Goal: Task Accomplishment & Management: Manage account settings

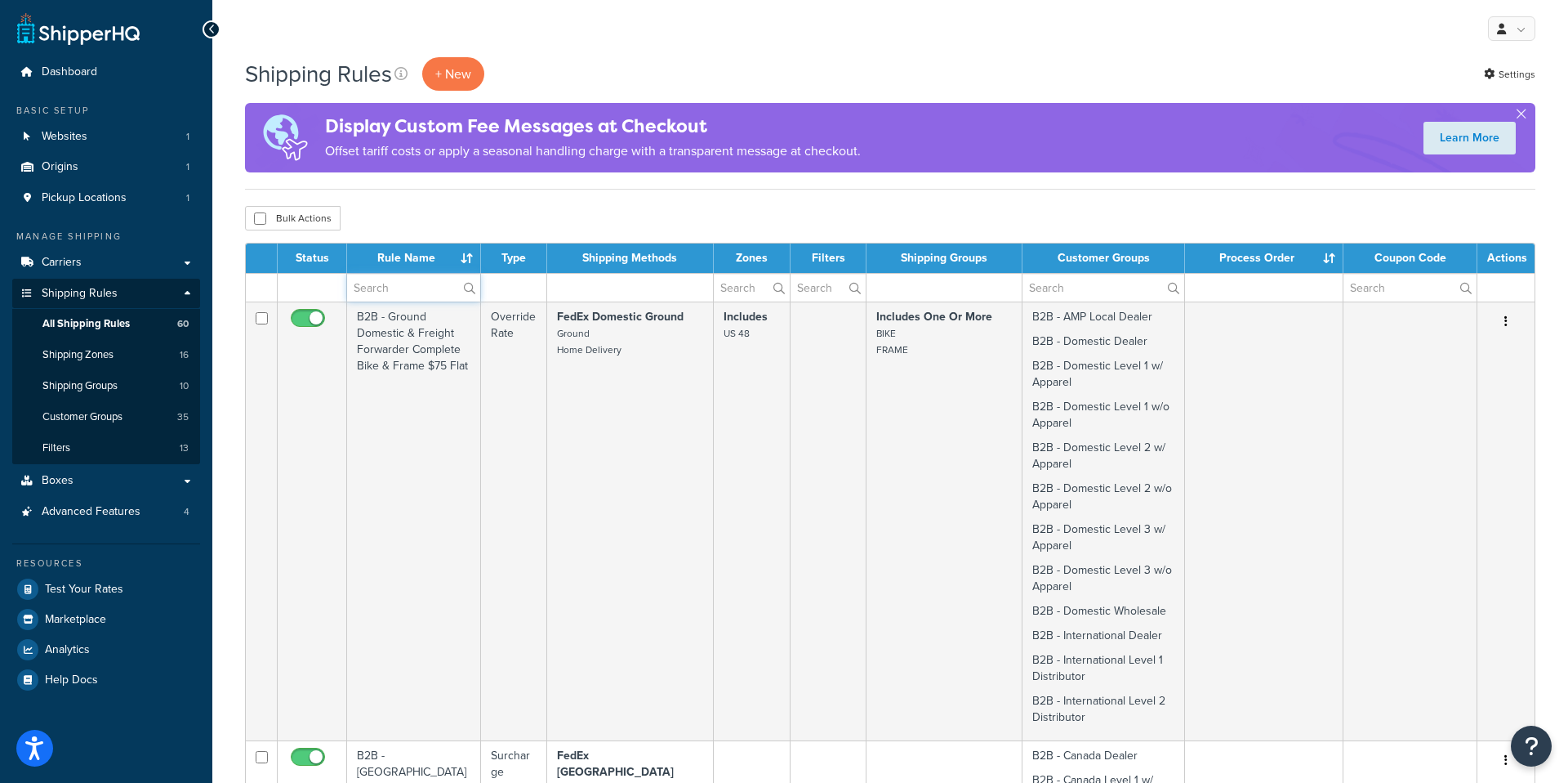
click at [402, 287] on input "text" at bounding box center [414, 288] width 134 height 28
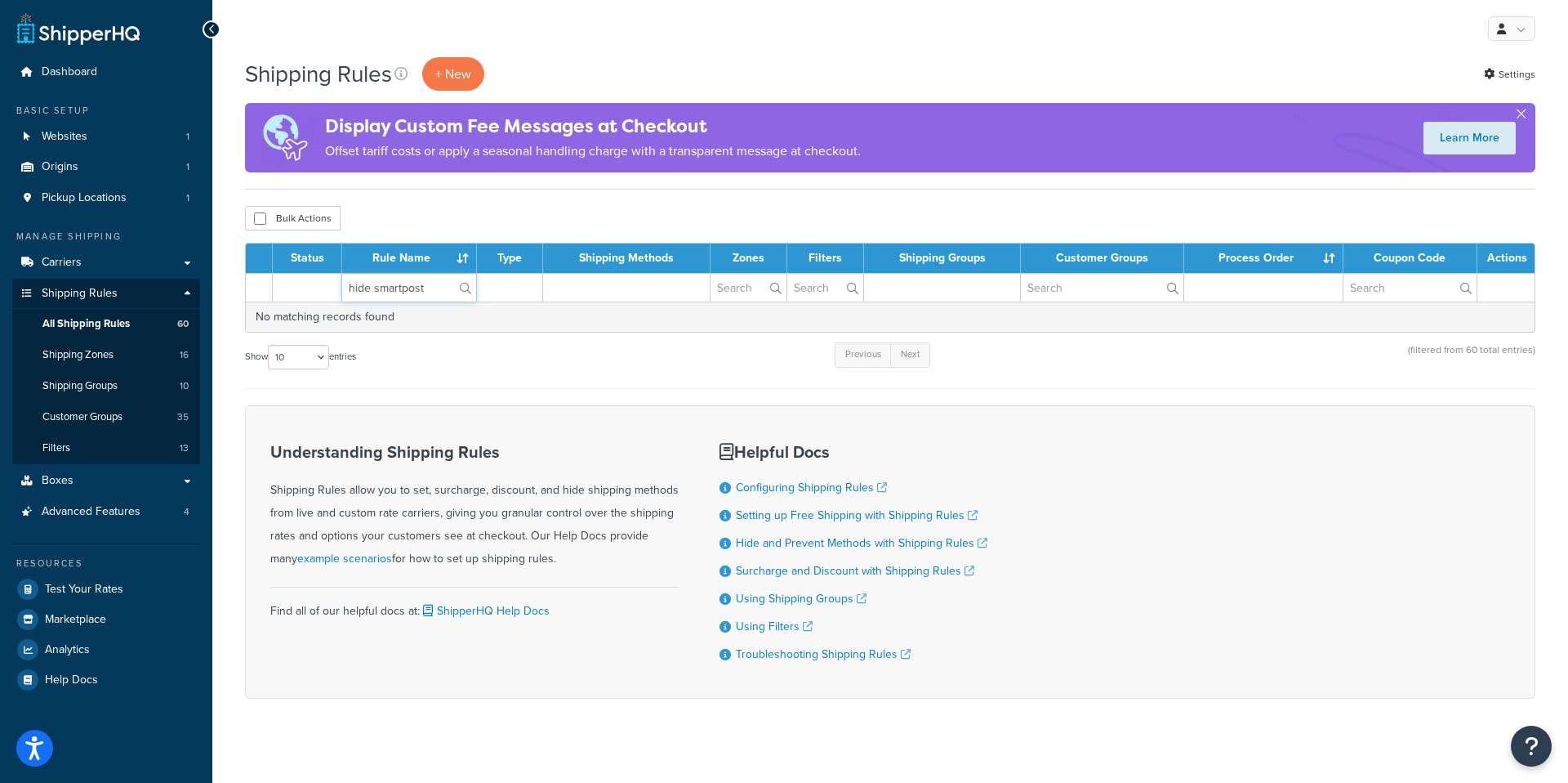
type input "hide smartpost"
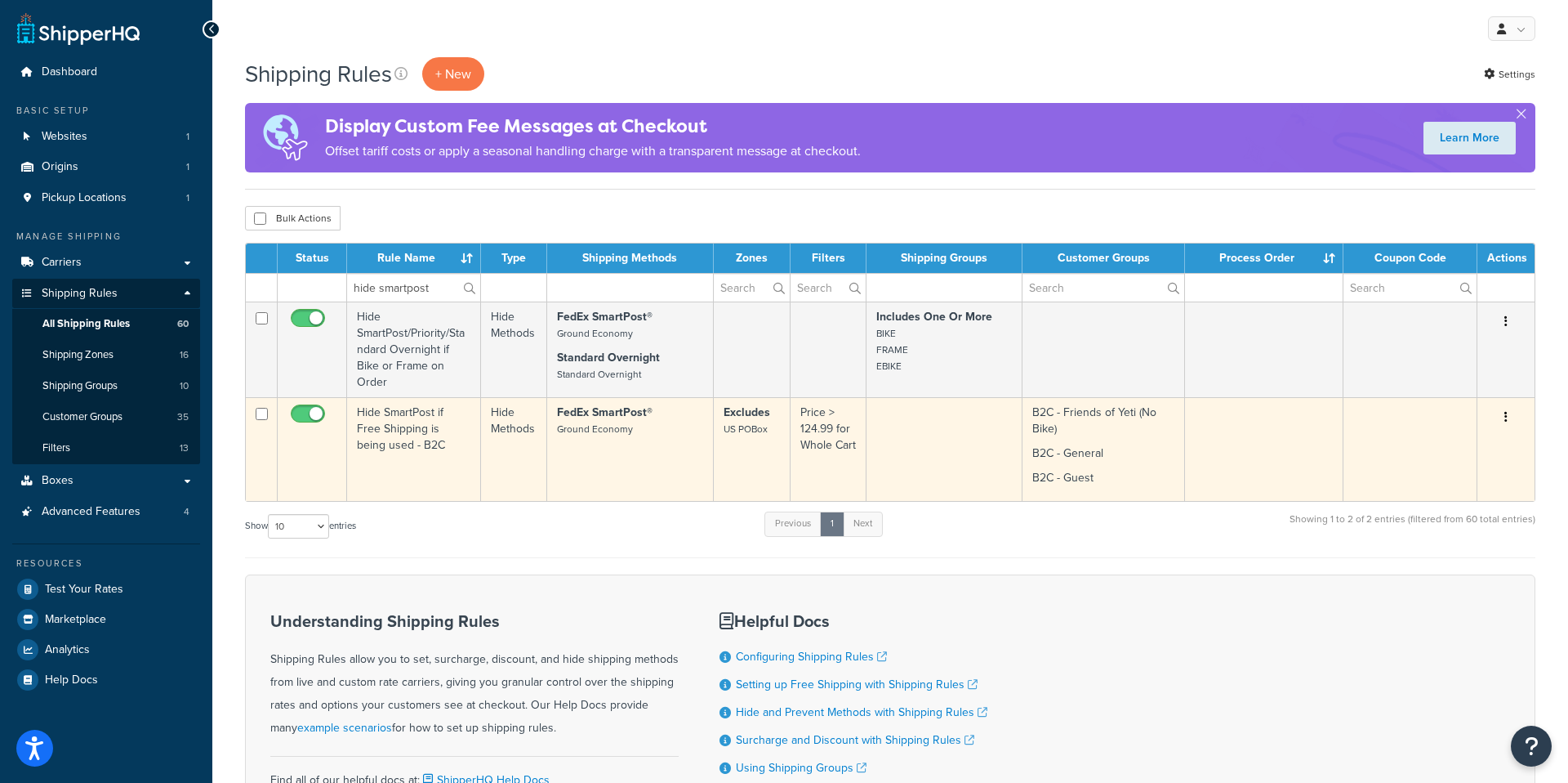
click at [410, 428] on td "Hide SmartPost if Free Shipping is being used - B2C" at bounding box center [414, 448] width 134 height 104
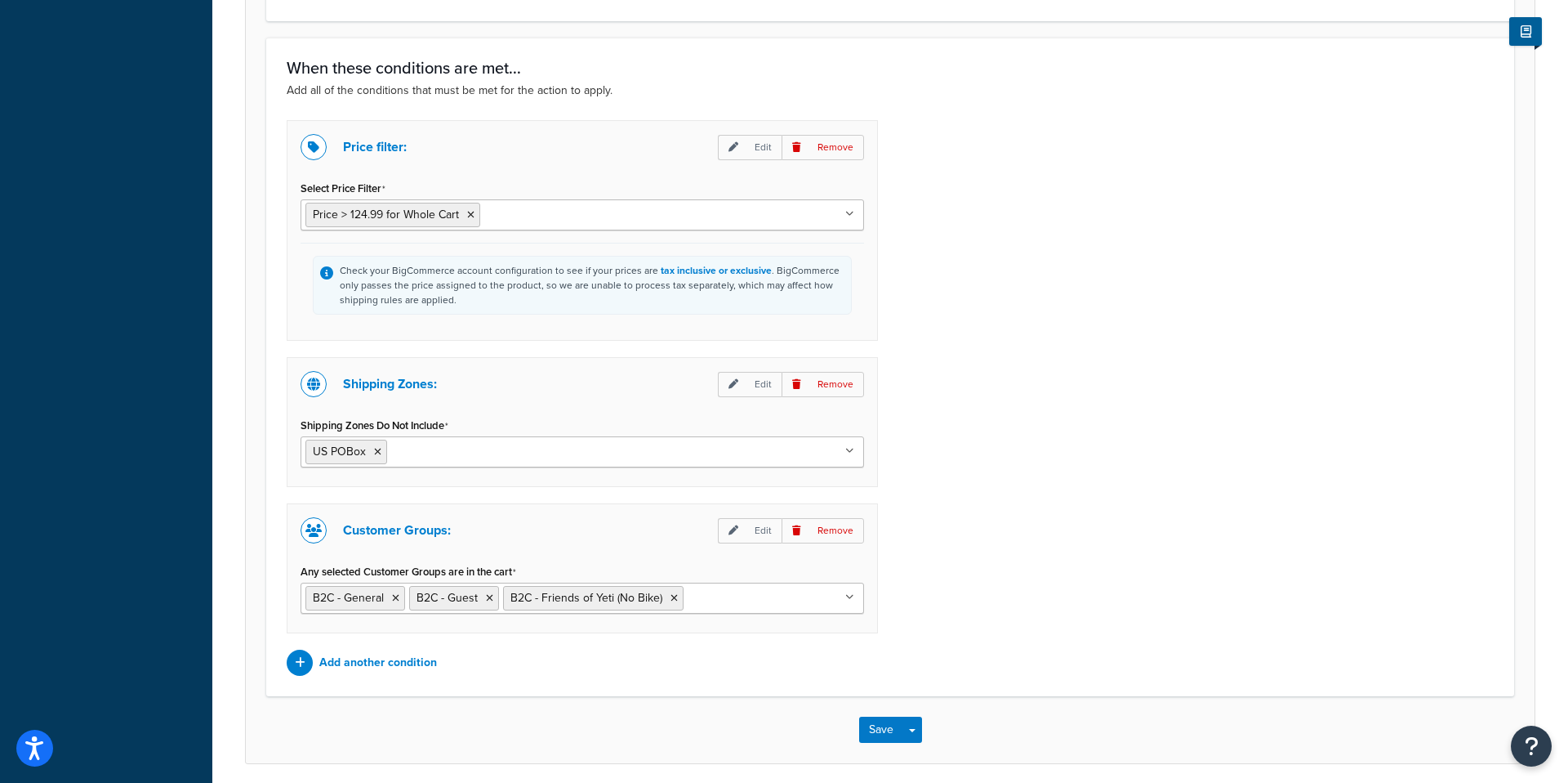
scroll to position [929, 0]
click at [577, 461] on ul "US POBox" at bounding box center [583, 453] width 564 height 31
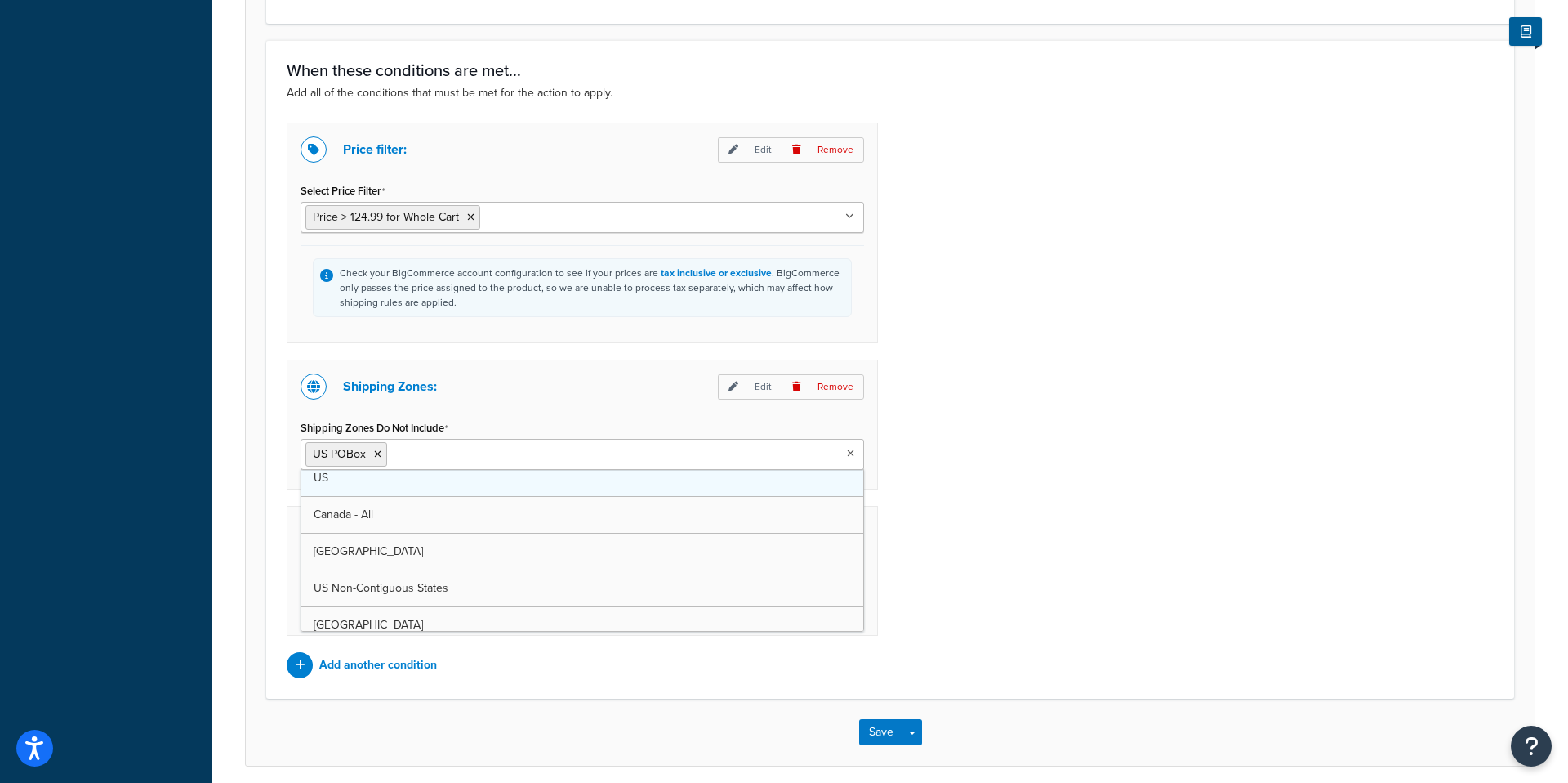
scroll to position [0, 0]
click at [951, 508] on div "Price filter: Edit Remove Select Price Filter Price > 124.99 for Whole Cart Fre…" at bounding box center [889, 400] width 1232 height 555
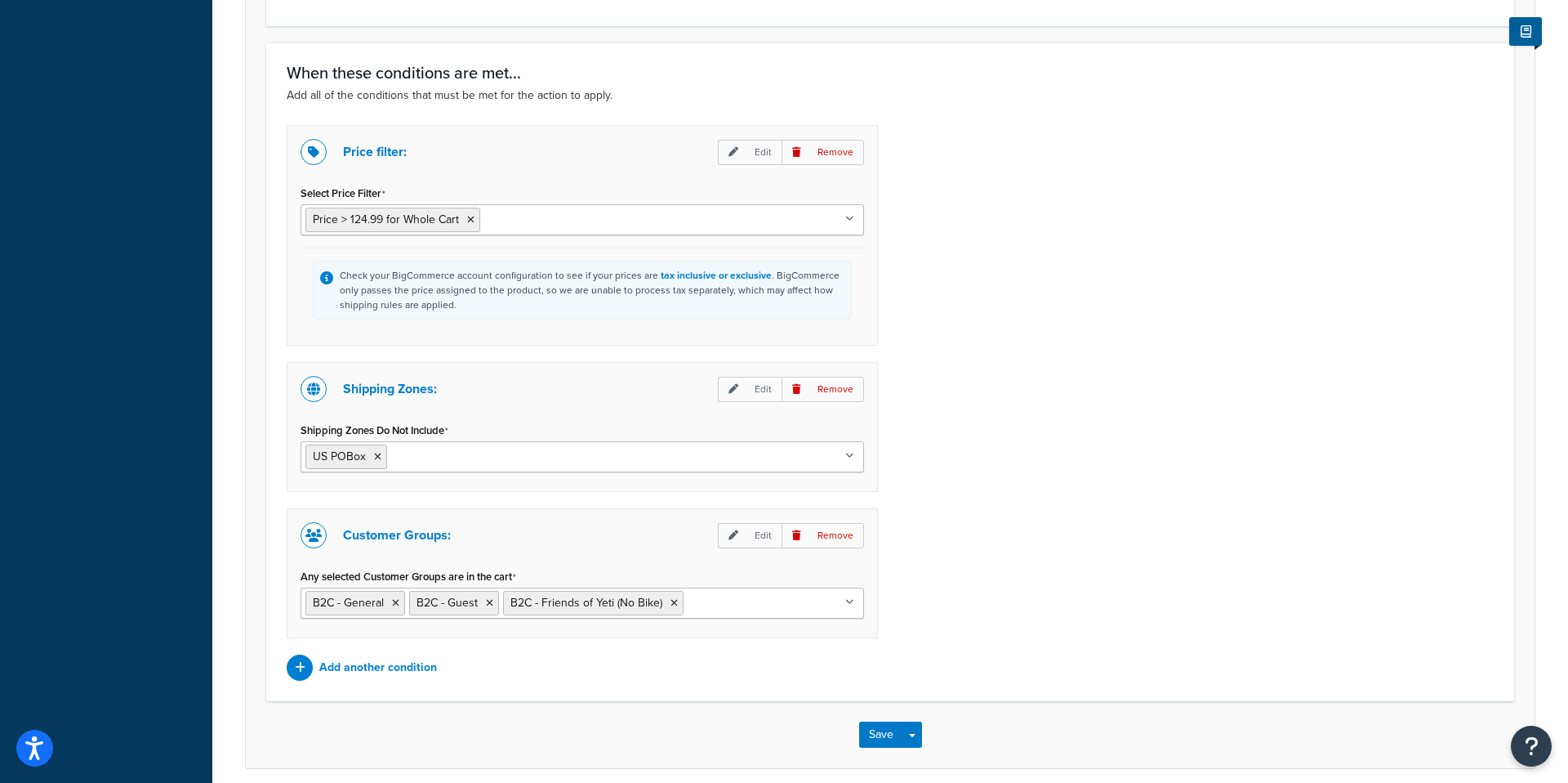
scroll to position [905, 0]
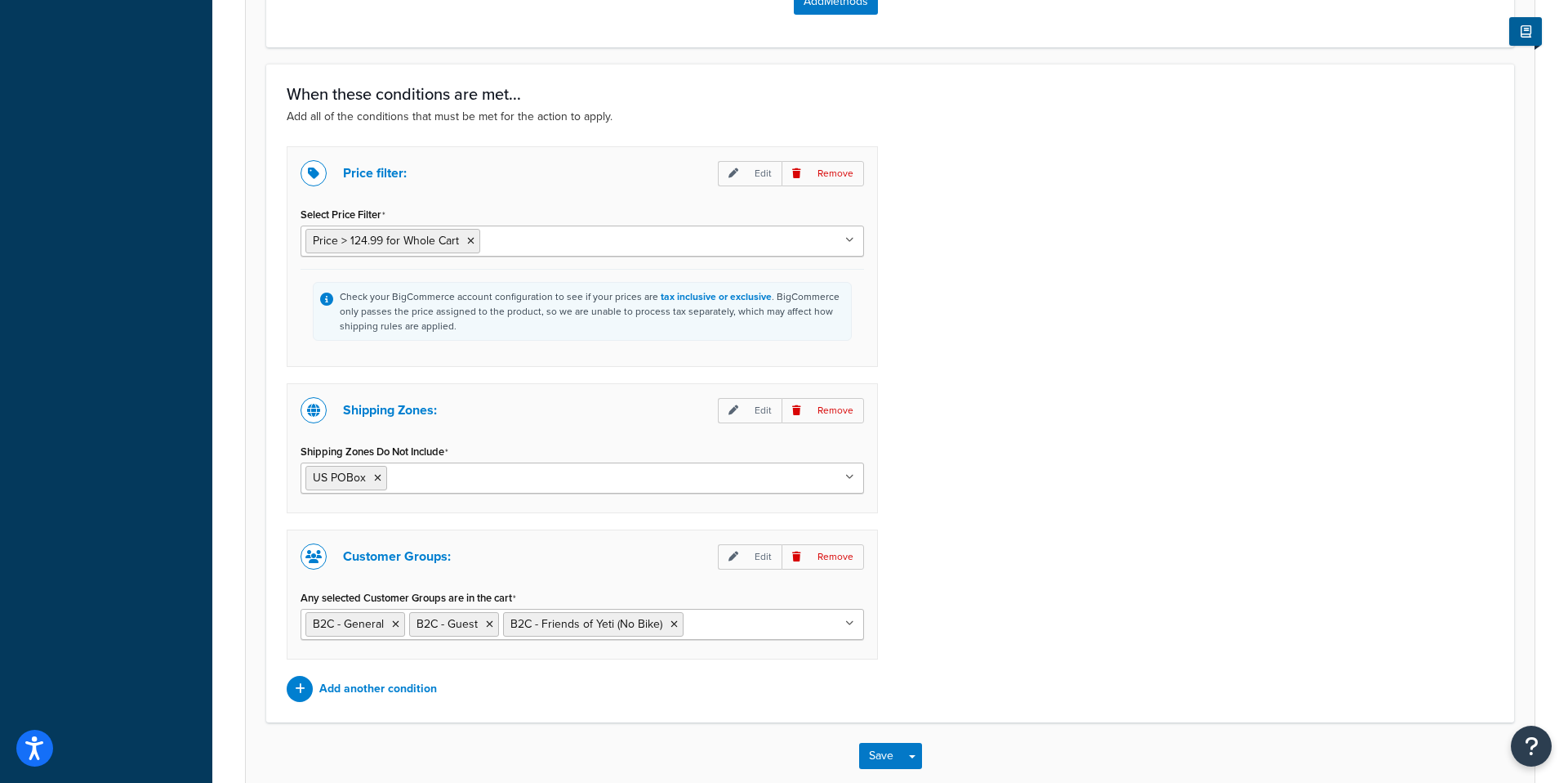
click at [639, 489] on ul "US POBox" at bounding box center [583, 477] width 564 height 31
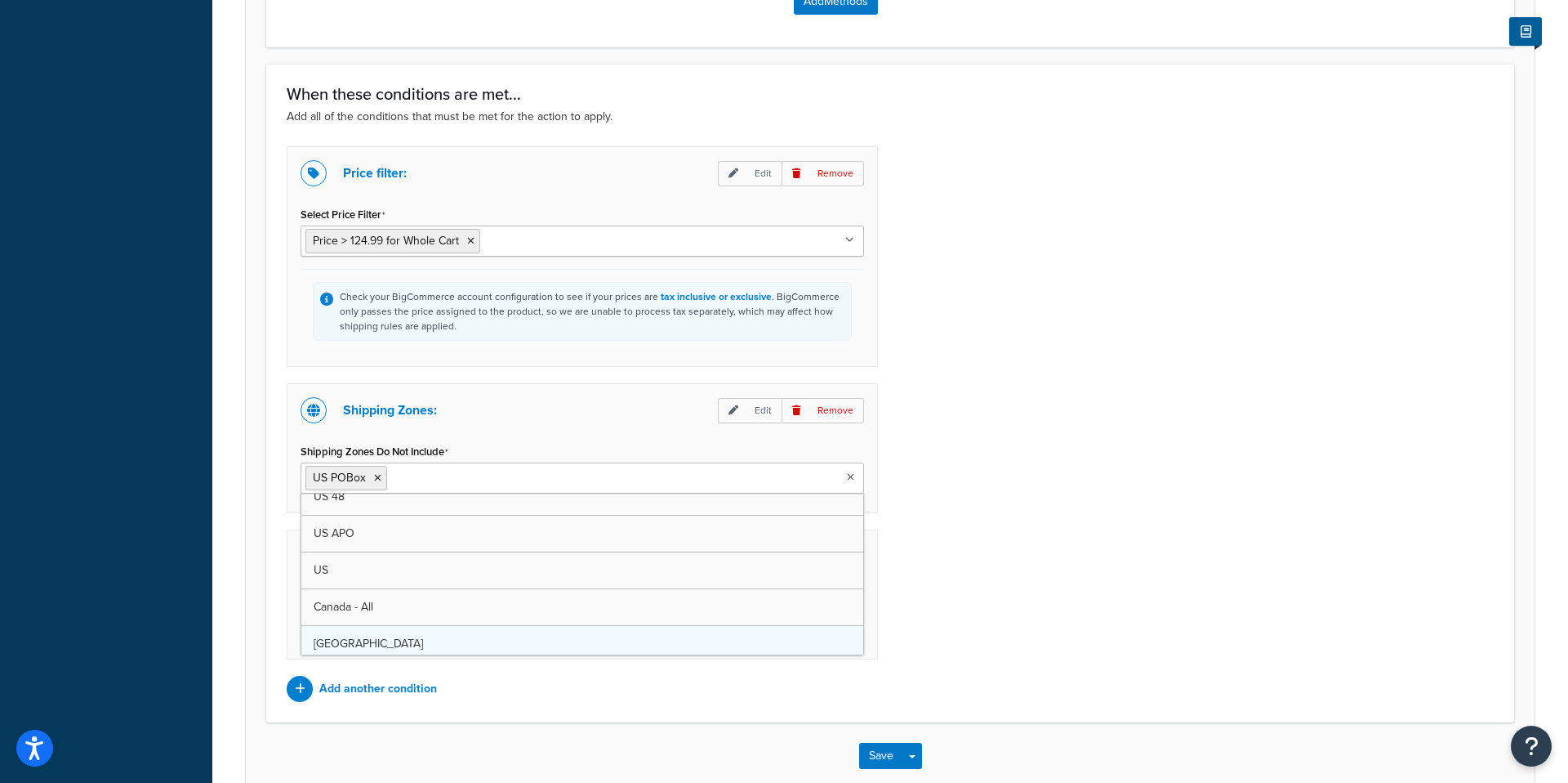
scroll to position [0, 0]
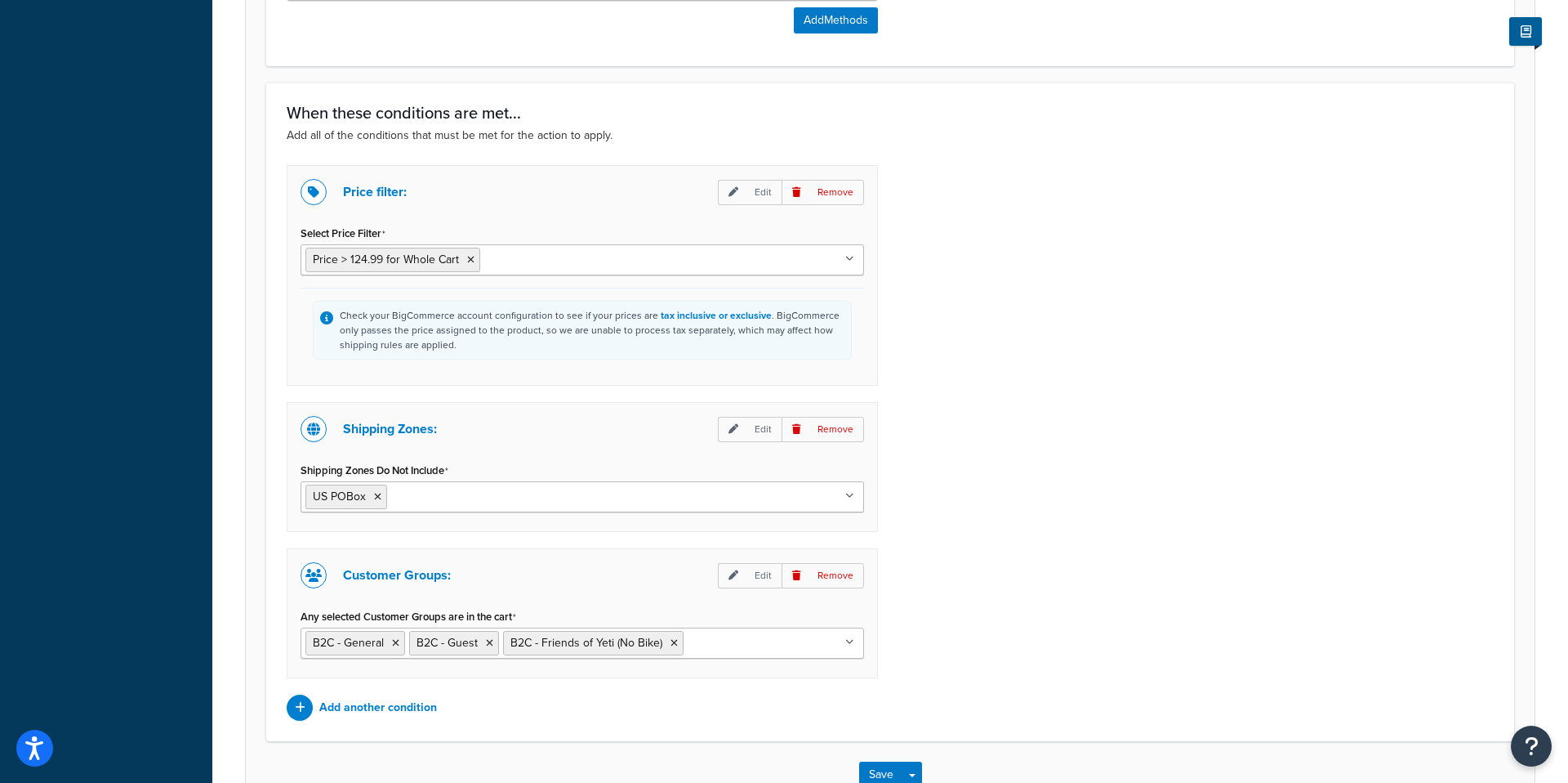
click at [1374, 539] on div "Price filter: Edit Remove Select Price Filter Price > 124.99 for Whole Cart Fre…" at bounding box center [889, 442] width 1232 height 555
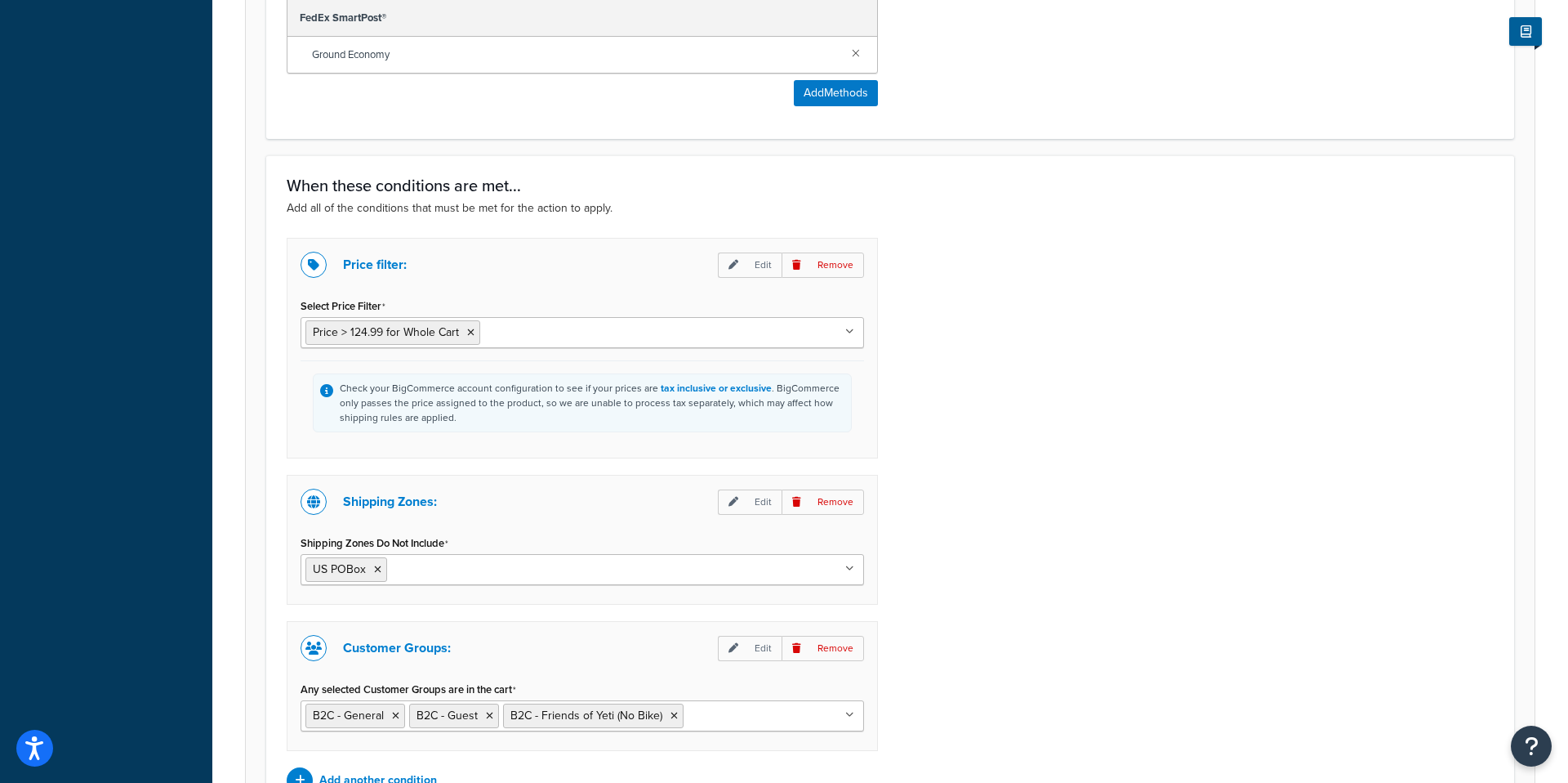
scroll to position [844, 0]
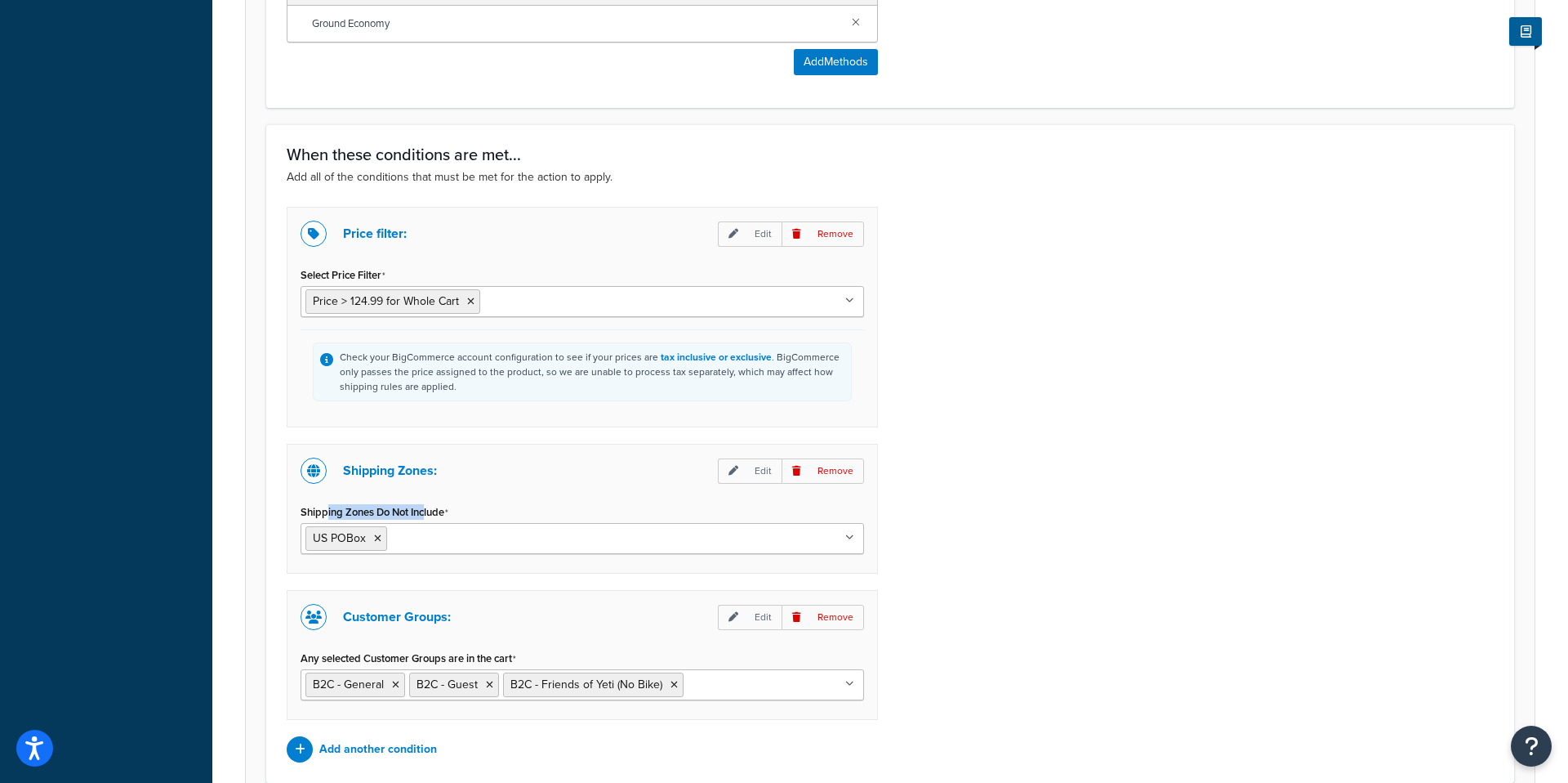
drag, startPoint x: 420, startPoint y: 510, endPoint x: 325, endPoint y: 508, distance: 95.0
click at [325, 508] on label "Shipping Zones Do Not Include" at bounding box center [374, 512] width 147 height 13
click at [391, 529] on input "Shipping Zones Do Not Include" at bounding box center [463, 538] width 144 height 18
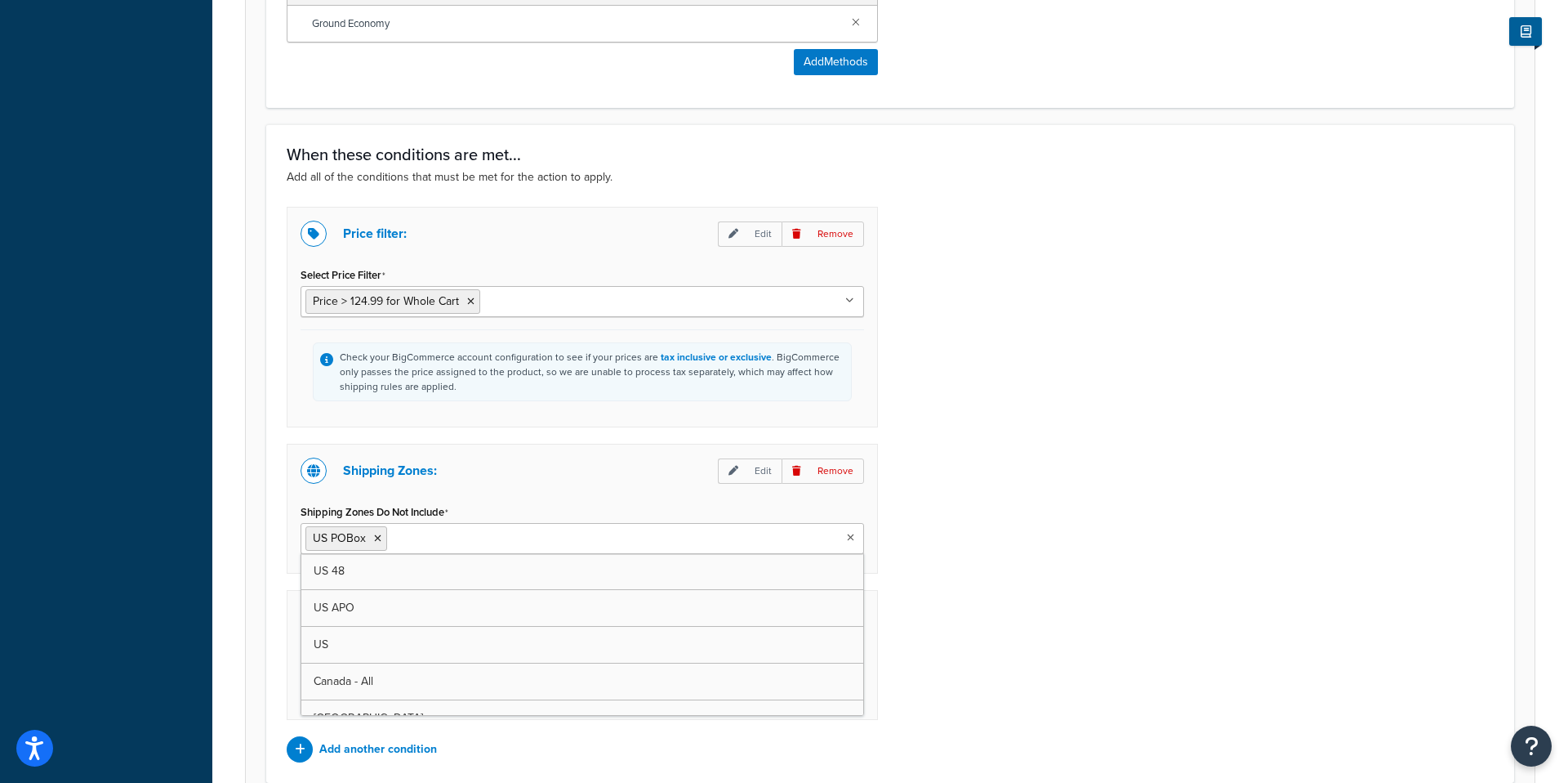
click at [325, 508] on label "Shipping Zones Do Not Include" at bounding box center [374, 512] width 147 height 13
click at [391, 529] on input "Shipping Zones Do Not Include" at bounding box center [463, 538] width 144 height 18
click at [1005, 594] on div "Price filter: Edit Remove Select Price Filter Price > 124.99 for Whole Cart Fre…" at bounding box center [889, 484] width 1232 height 555
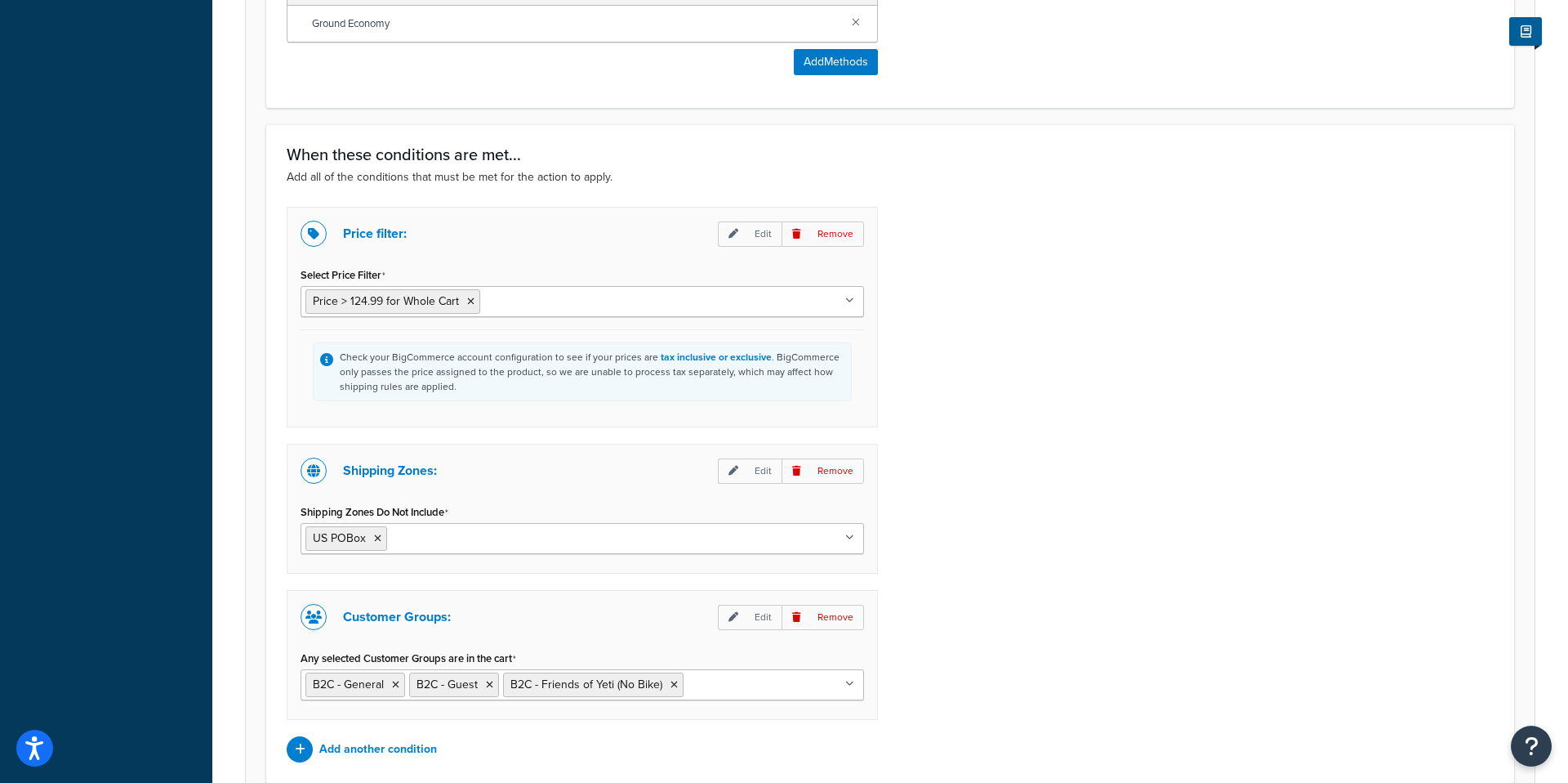
click at [441, 539] on input "Shipping Zones Do Not Include" at bounding box center [463, 538] width 144 height 18
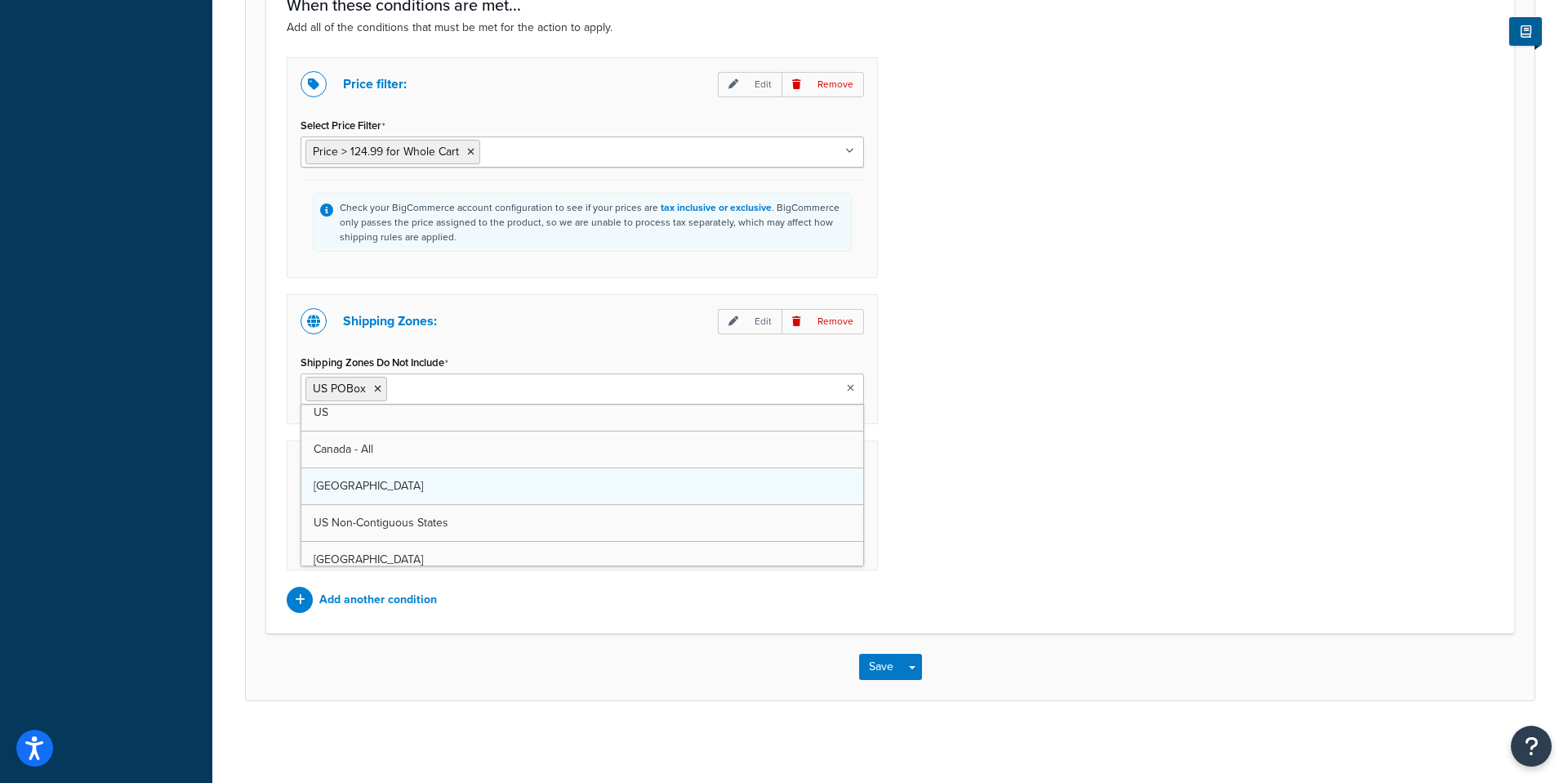
scroll to position [0, 0]
click at [906, 517] on div "Price filter: Edit Remove Select Price Filter Price > 124.99 for Whole Cart Fre…" at bounding box center [889, 335] width 1232 height 555
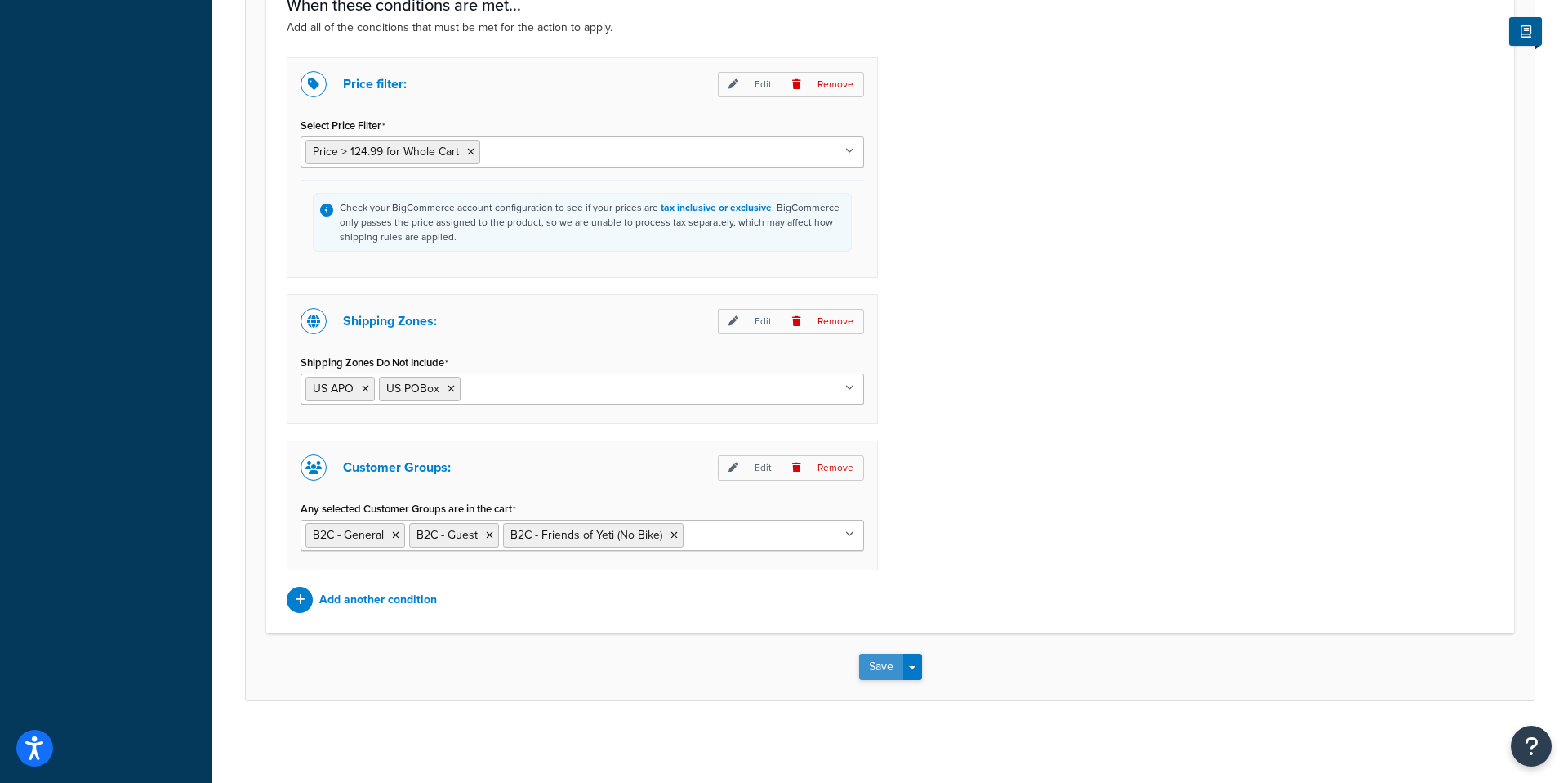
click at [877, 658] on button "Save" at bounding box center [880, 666] width 45 height 26
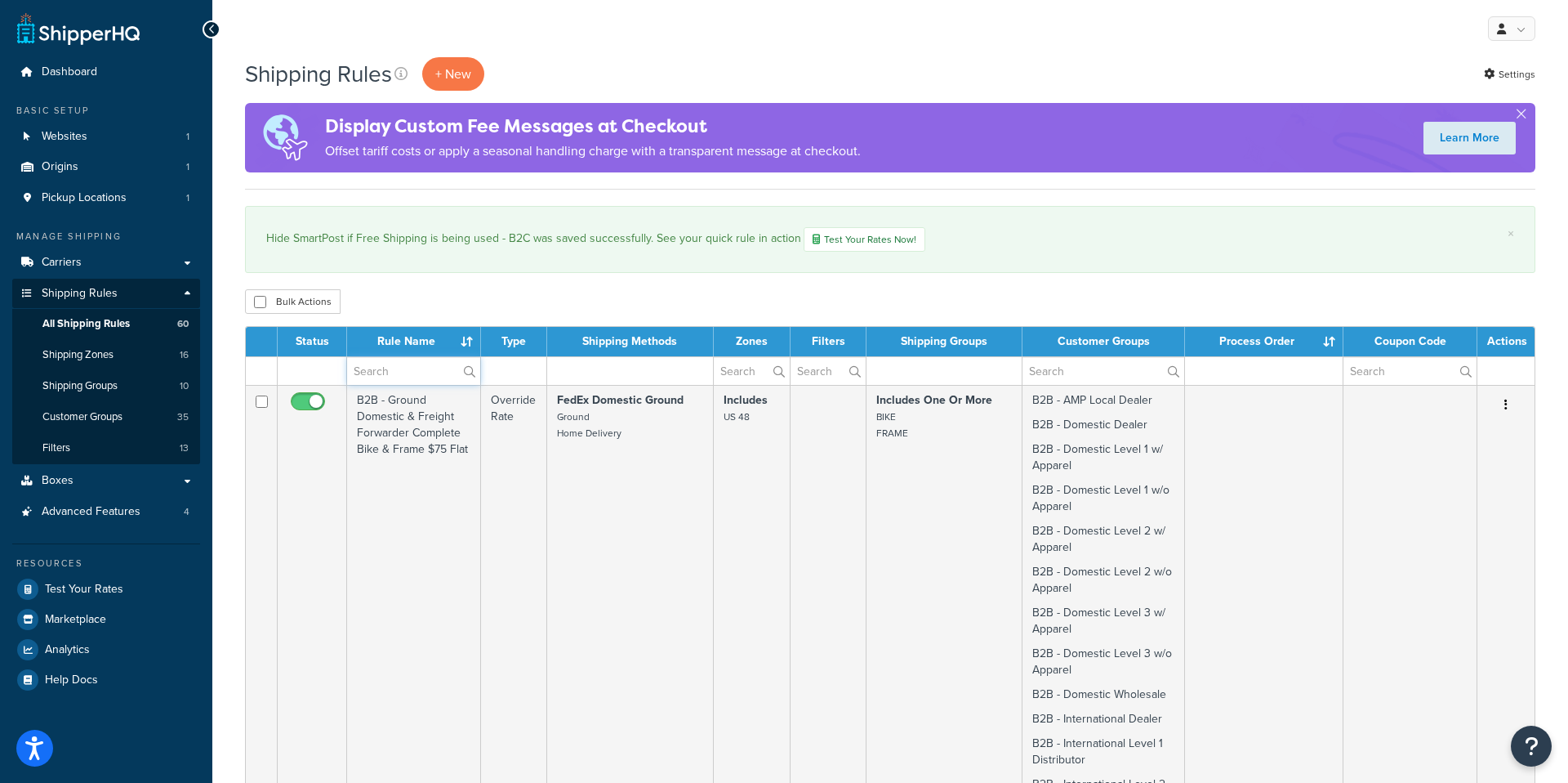
click at [418, 381] on input "text" at bounding box center [414, 371] width 134 height 28
type input "hide ground"
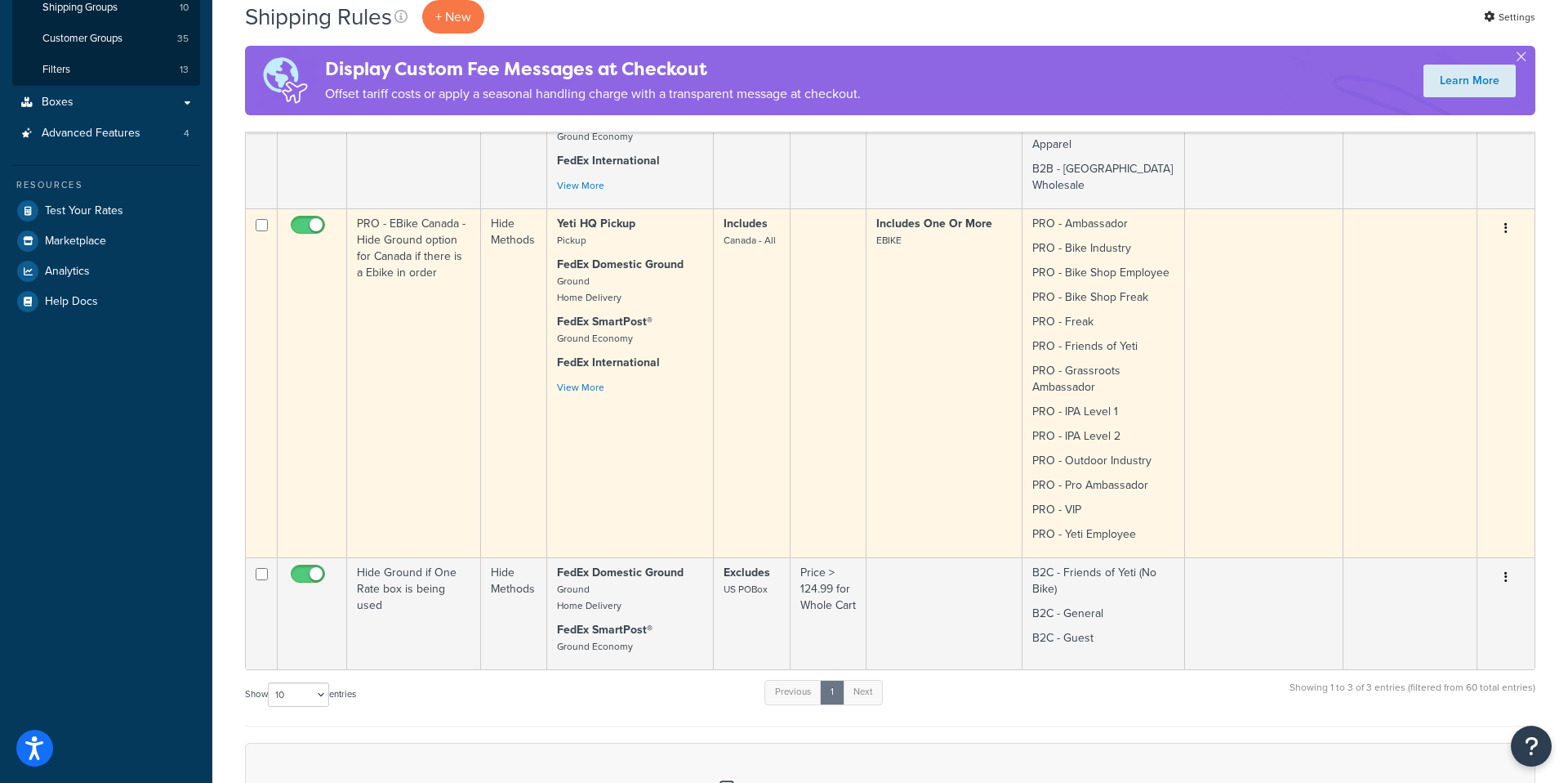
scroll to position [381, 0]
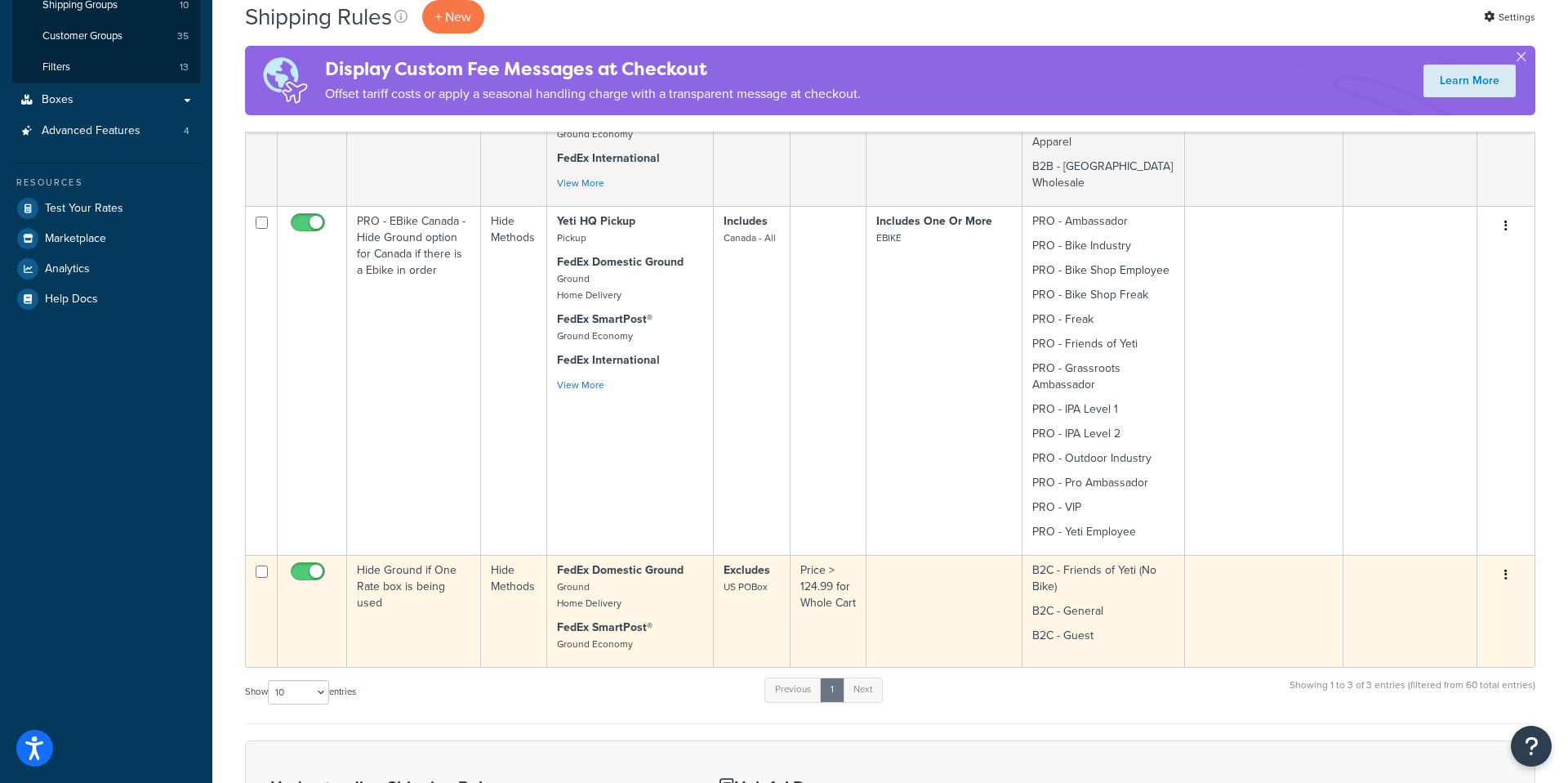
click at [420, 581] on td "Hide Ground if One Rate box is being used" at bounding box center [414, 610] width 134 height 112
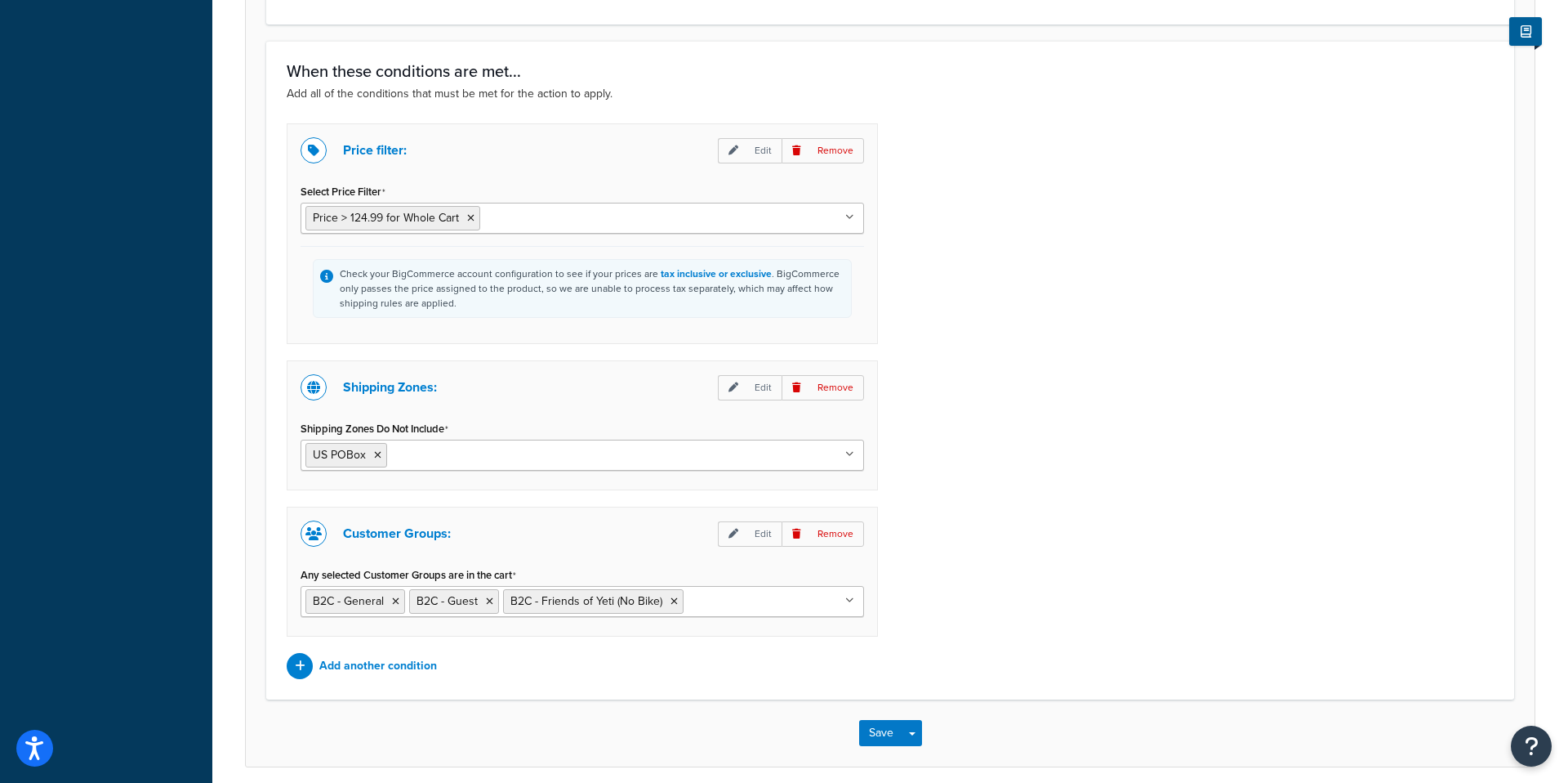
scroll to position [1107, 0]
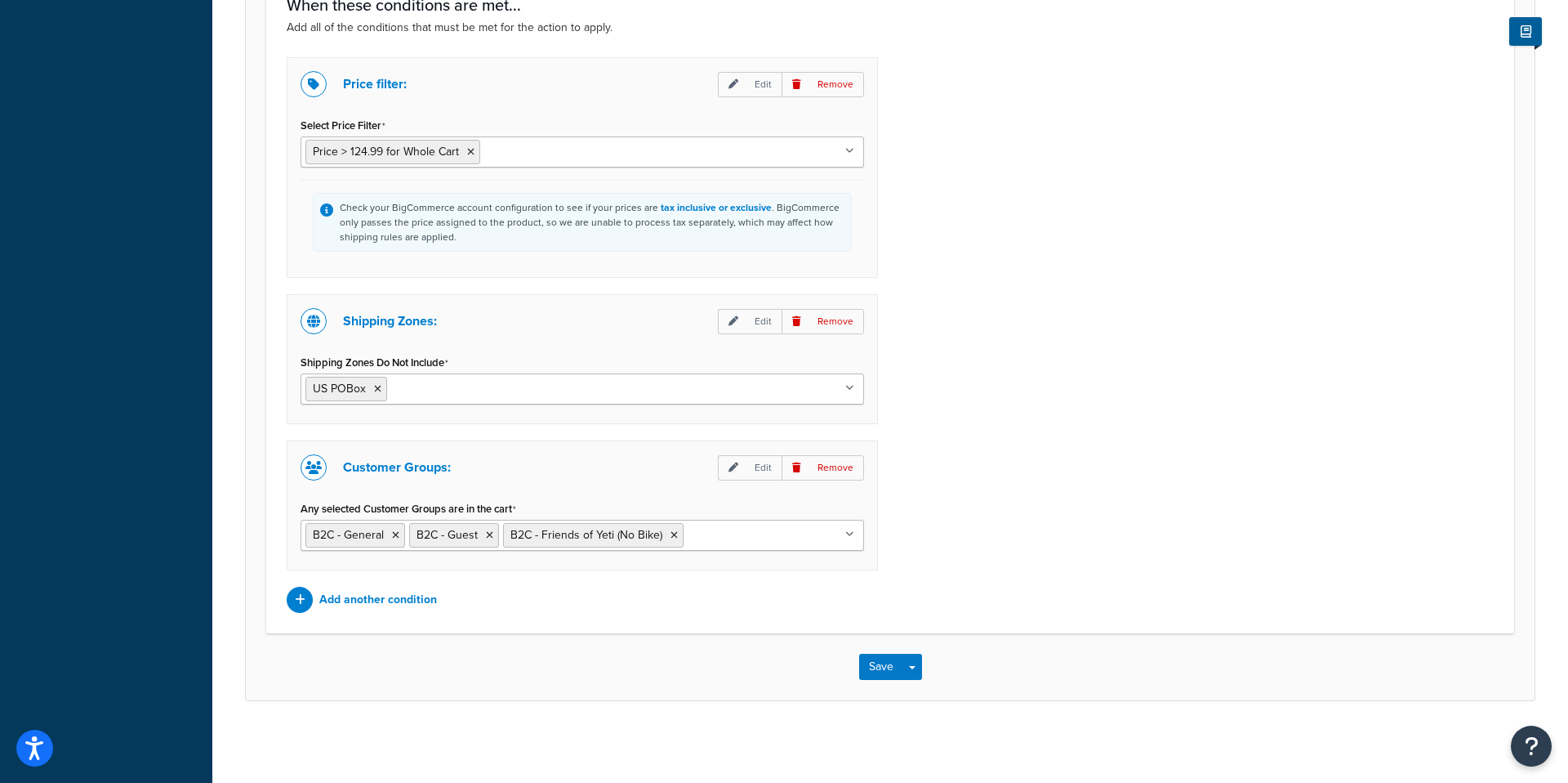
click at [513, 391] on ul "US POBox" at bounding box center [583, 388] width 564 height 31
click at [1190, 434] on div "Price filter: Edit Remove Select Price Filter Price > 124.99 for Whole Cart Fre…" at bounding box center [889, 335] width 1232 height 555
click at [879, 671] on button "Save" at bounding box center [880, 666] width 45 height 26
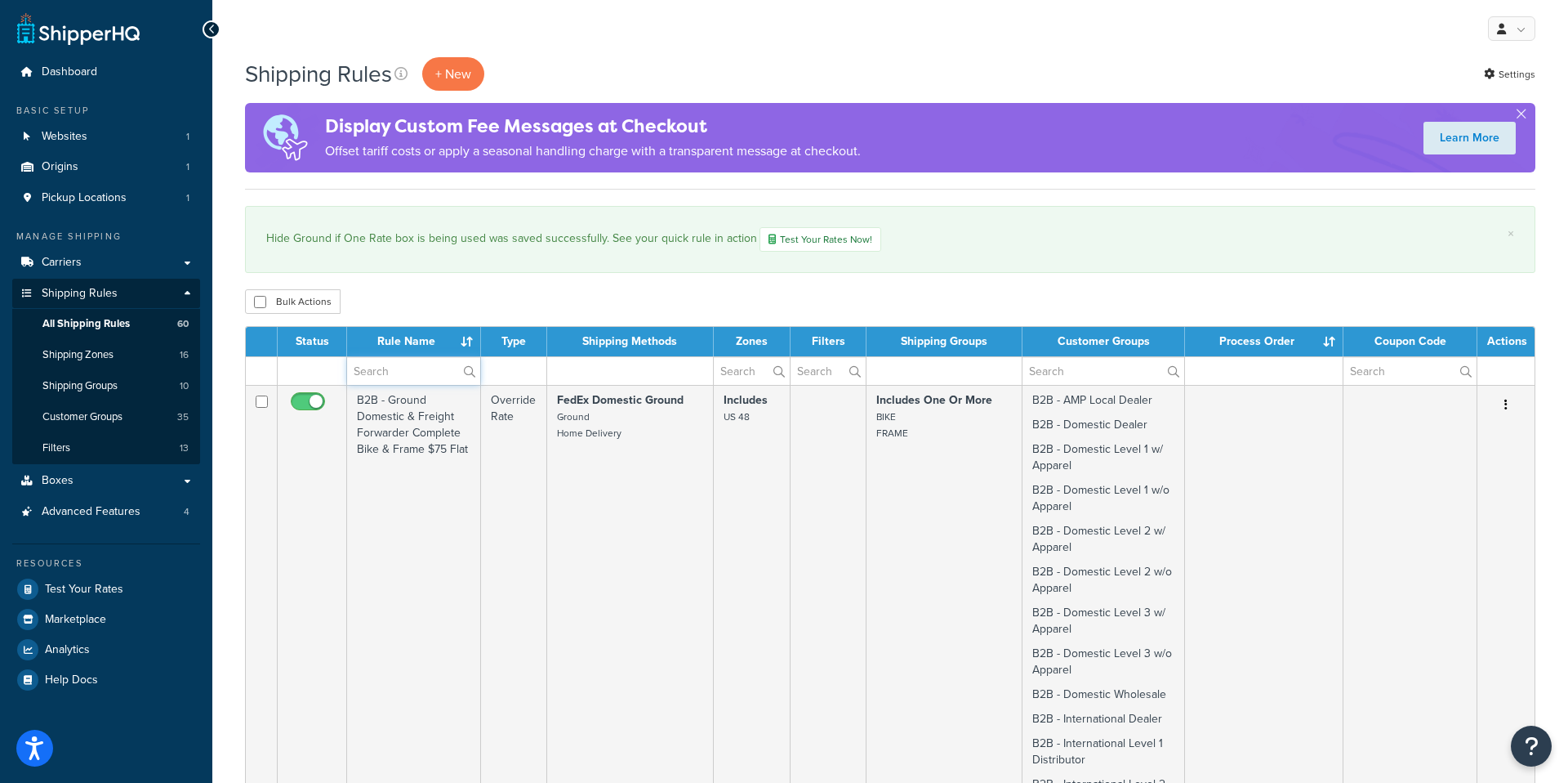
click at [405, 374] on input "text" at bounding box center [414, 371] width 134 height 28
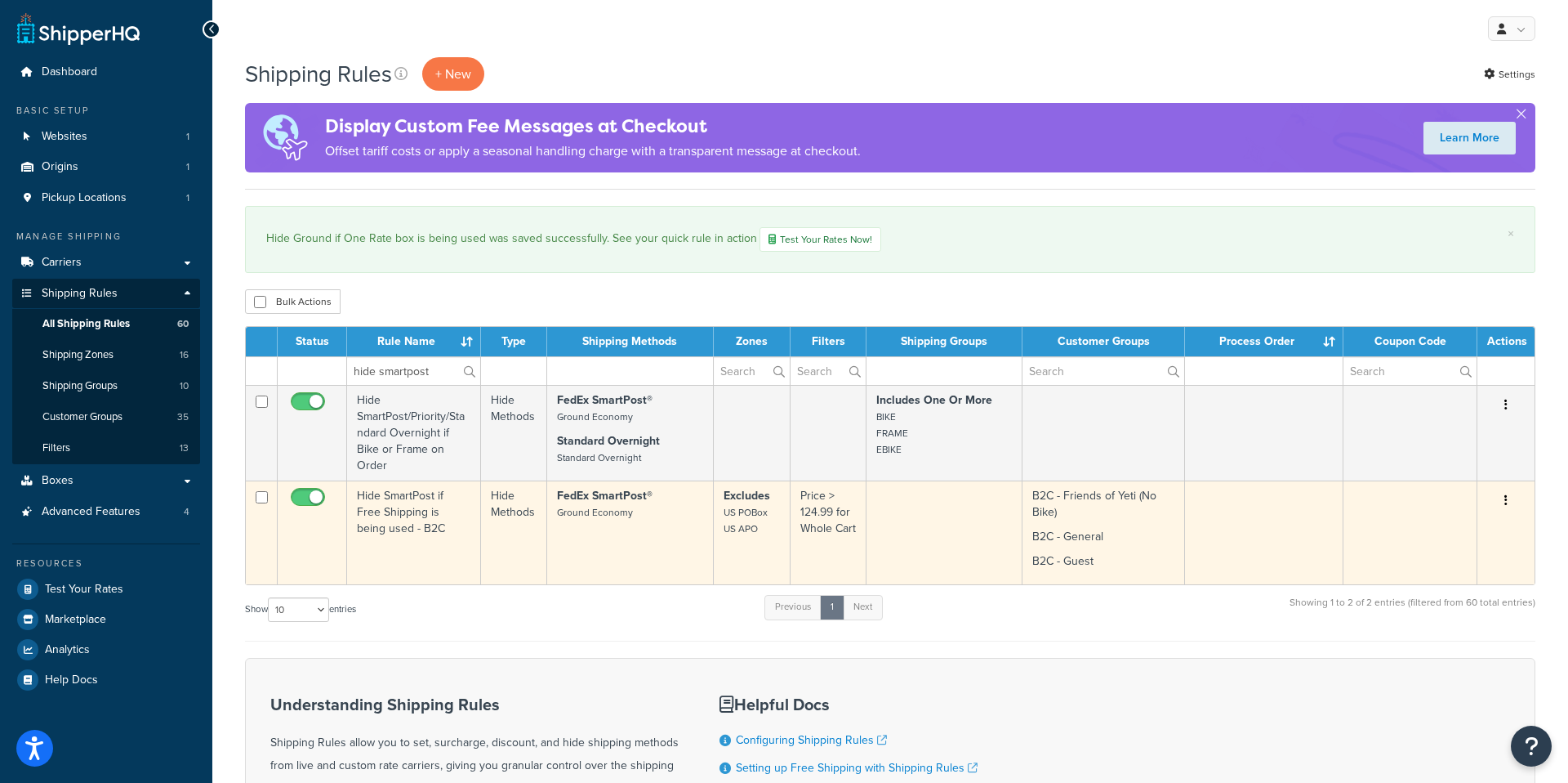
click at [435, 531] on td "Hide SmartPost if Free Shipping is being used - B2C" at bounding box center [414, 532] width 134 height 104
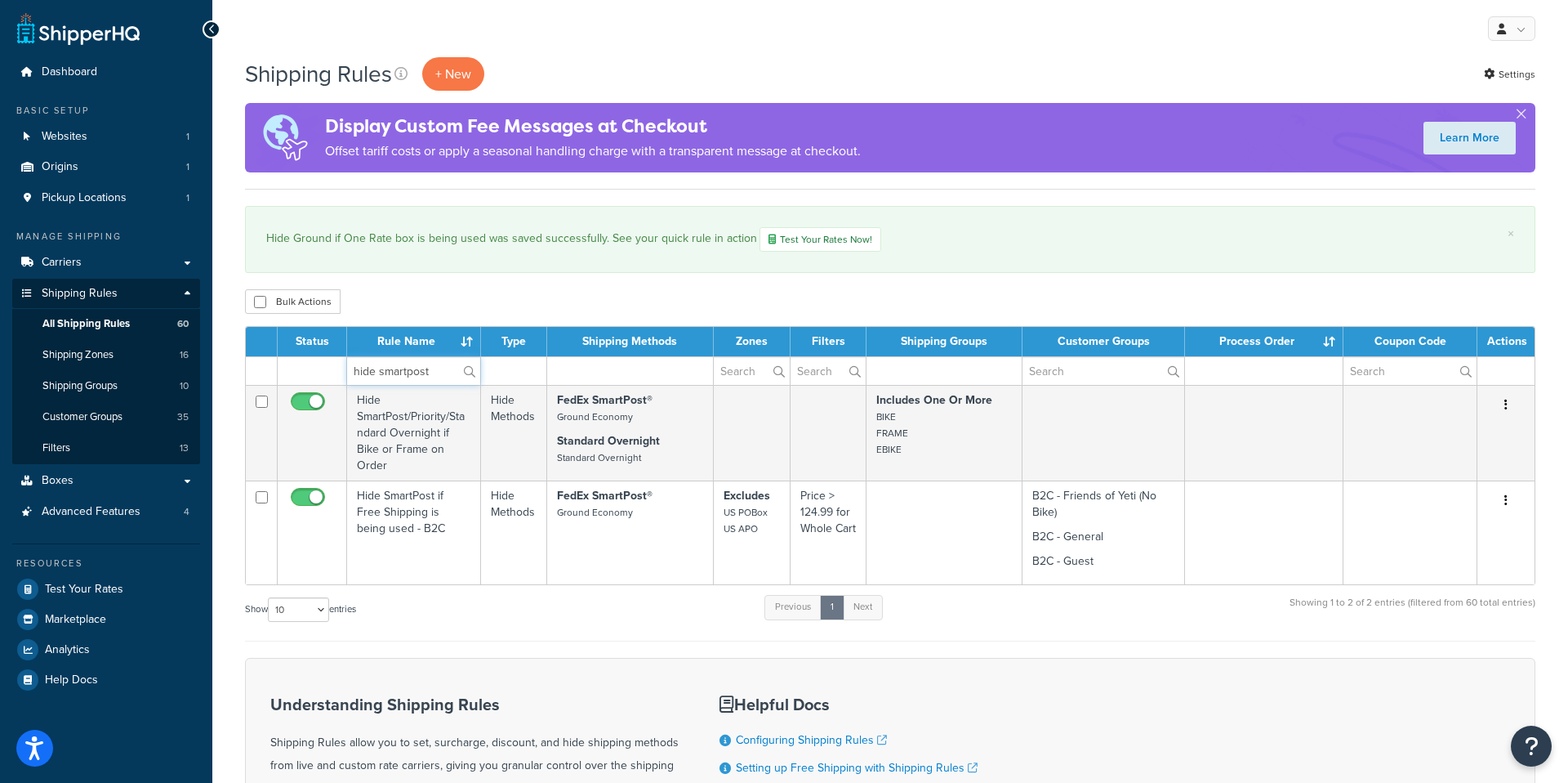
click at [425, 373] on input "hide smartpost" at bounding box center [414, 371] width 134 height 28
type input "hide ground"
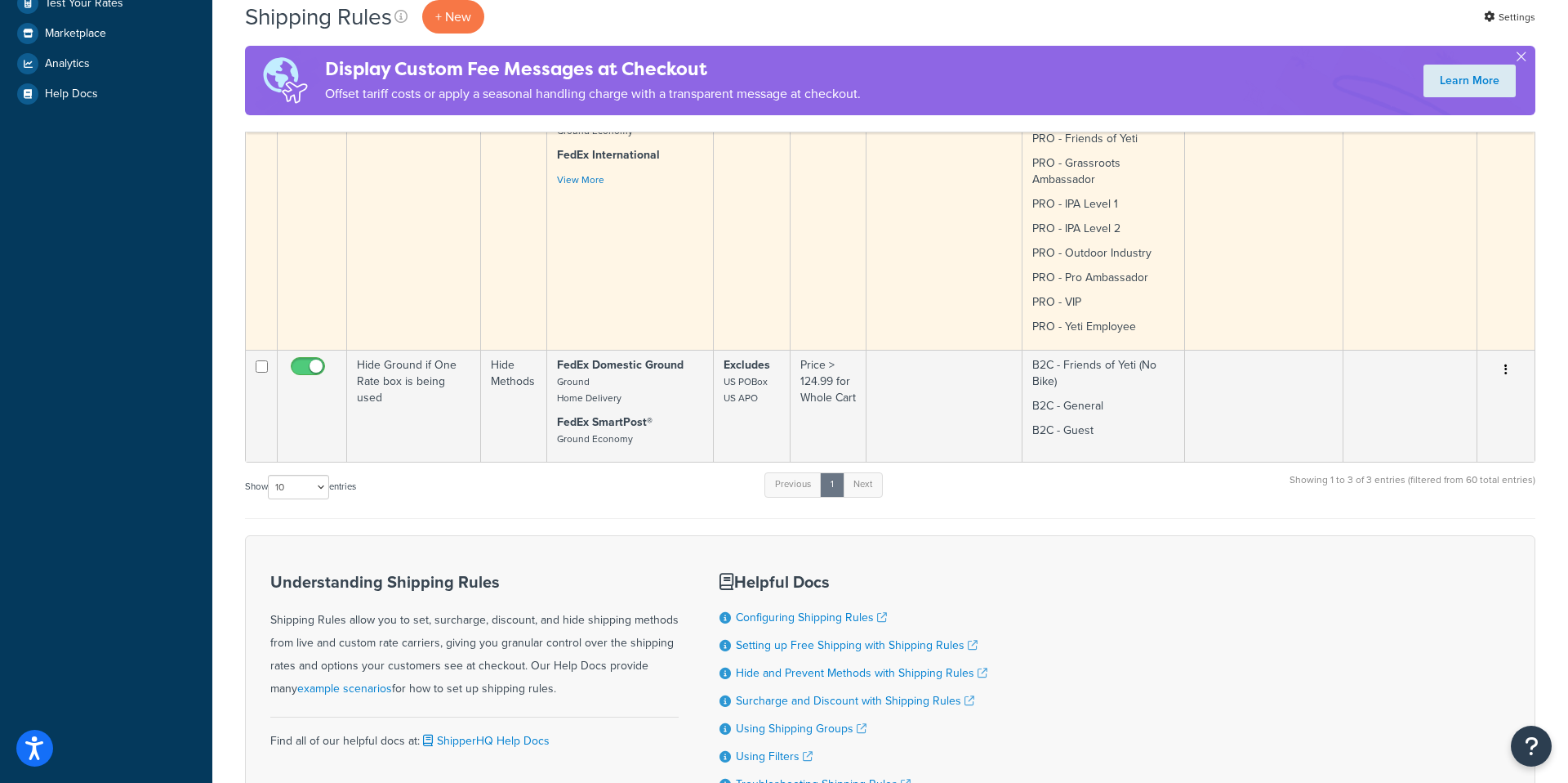
scroll to position [728, 0]
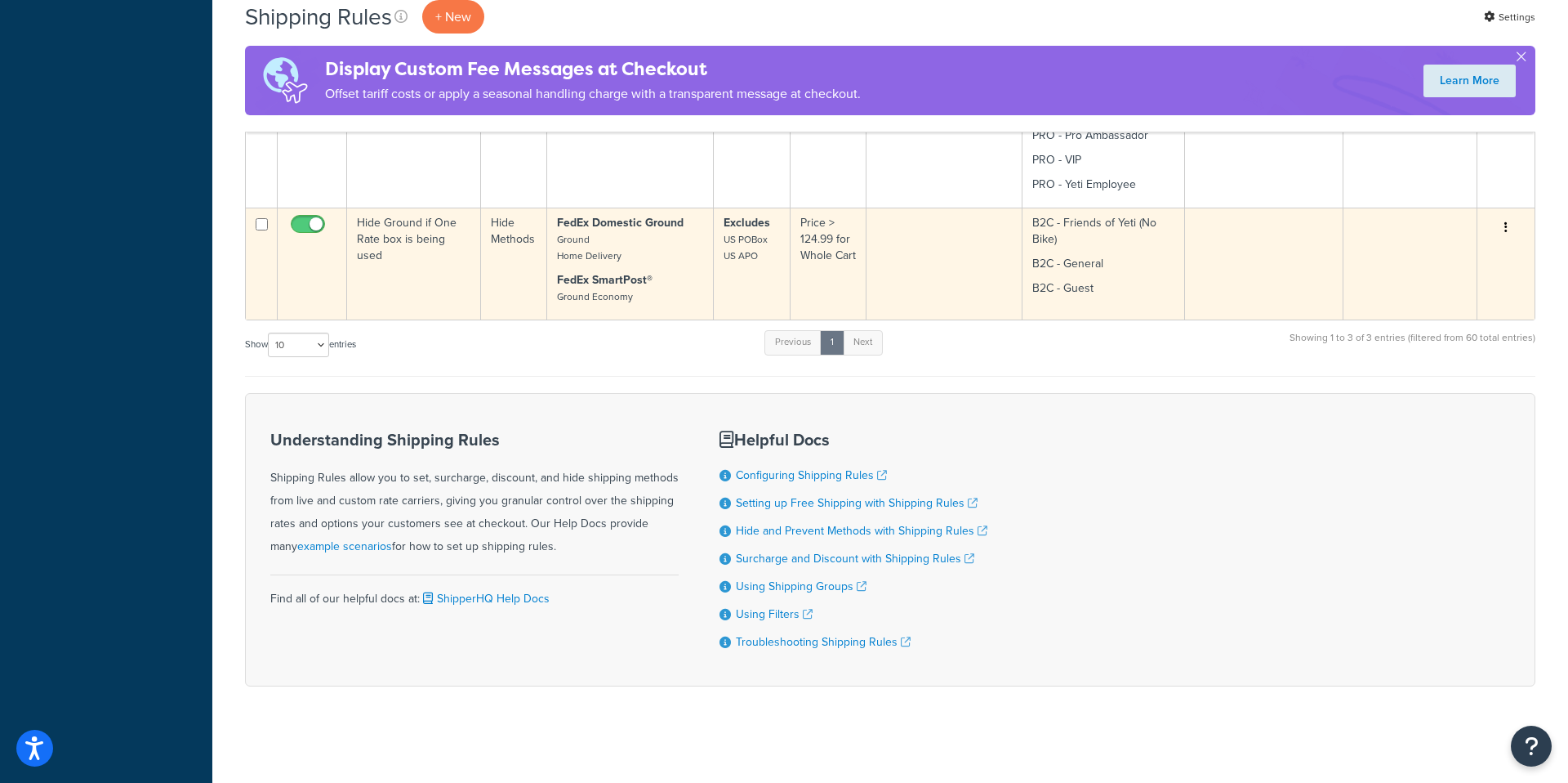
click at [423, 258] on td "Hide Ground if One Rate box is being used" at bounding box center [414, 263] width 134 height 112
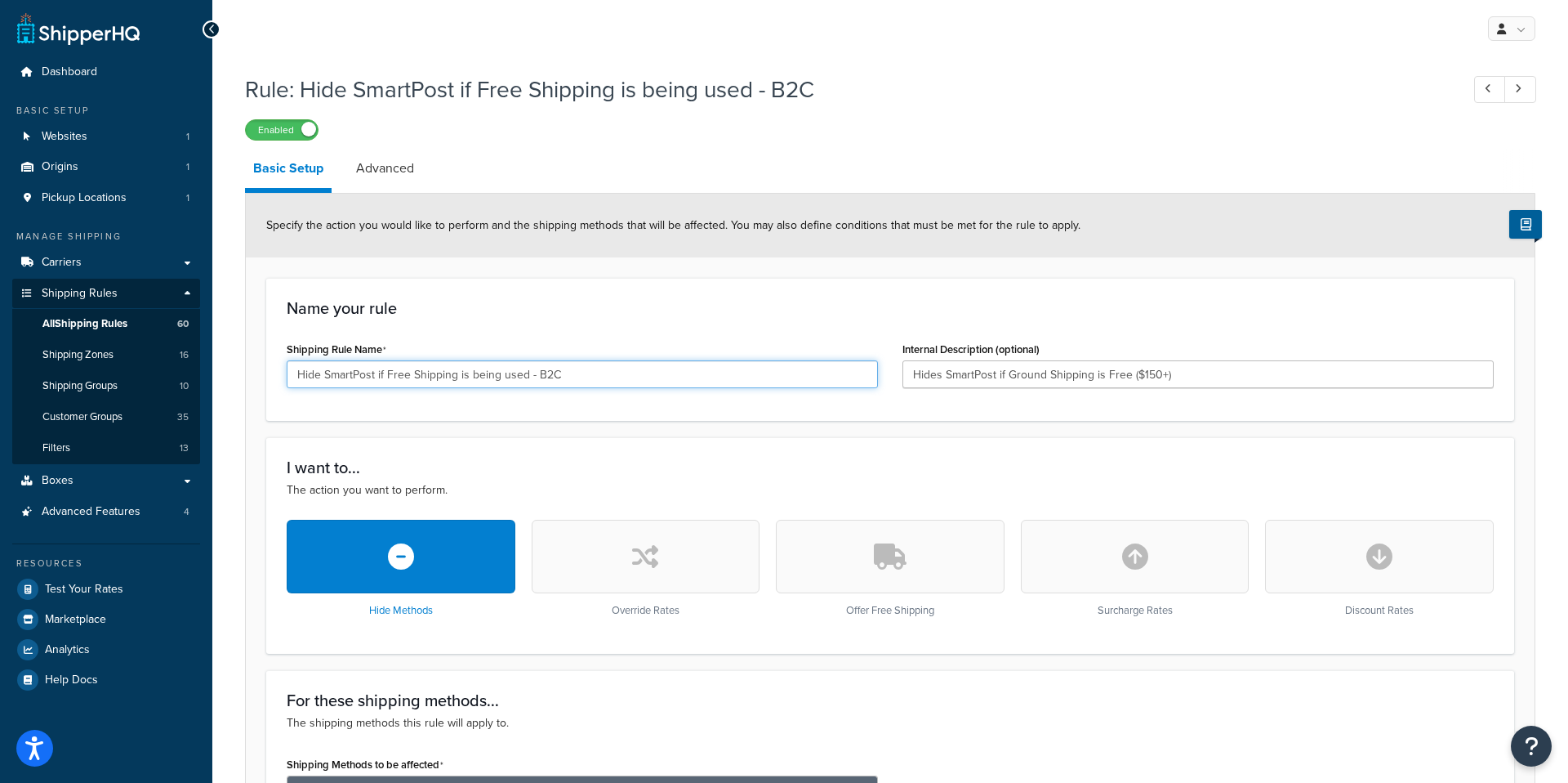
click at [556, 374] on input "Hide SmartPost if Free Shipping is being used - B2C" at bounding box center [583, 374] width 592 height 28
click at [557, 374] on input "Hide SmartPost if Free Shipping is being used - B2C" at bounding box center [583, 374] width 592 height 28
click at [630, 381] on input "Hide SmartPost if Free Shipping is being used - B2C" at bounding box center [583, 374] width 592 height 28
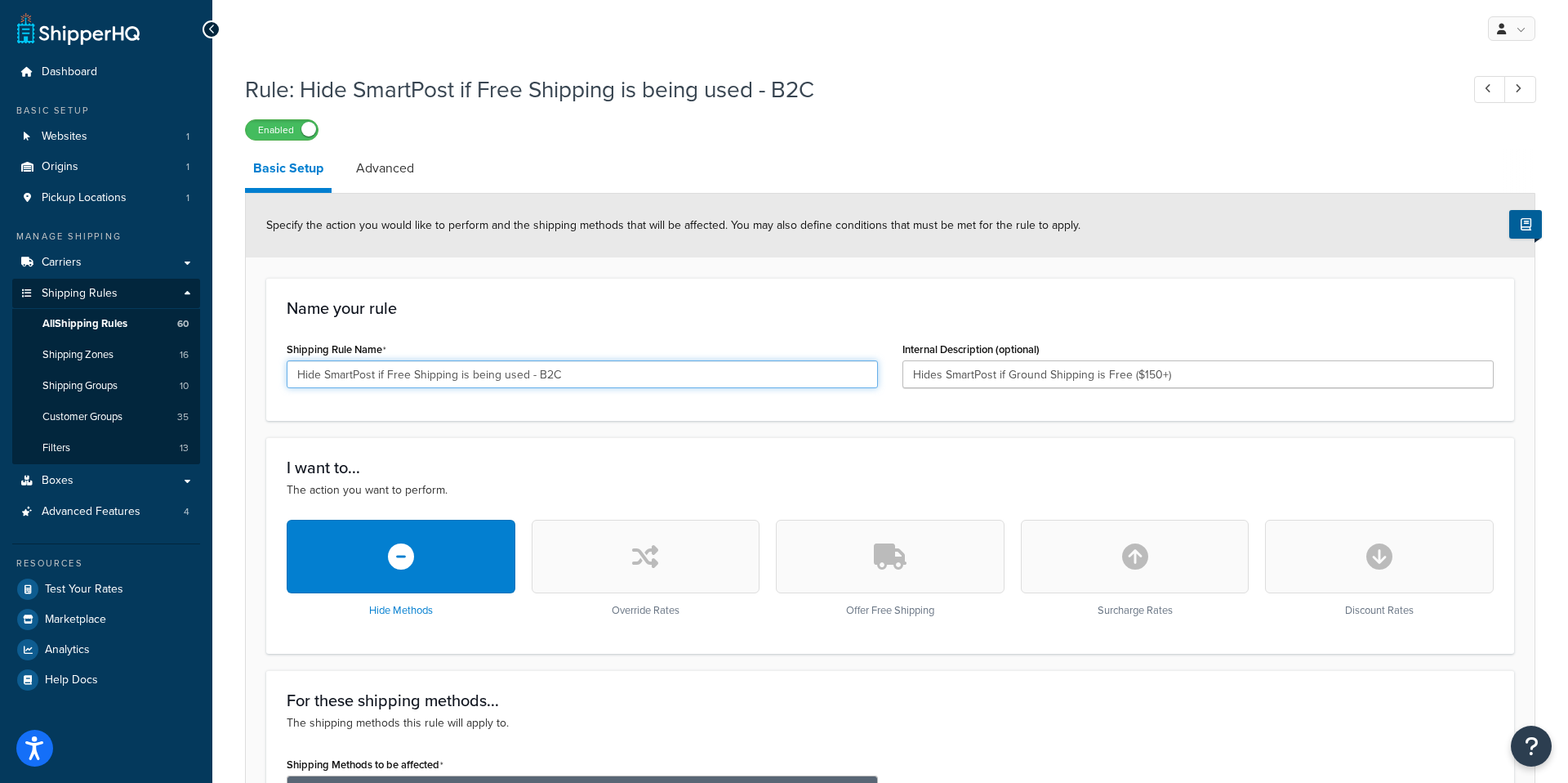
click at [630, 381] on input "Hide SmartPost if Free Shipping is being used - B2C" at bounding box center [583, 374] width 592 height 28
click at [539, 363] on input "Hide Ground if One Rate box is being used" at bounding box center [583, 374] width 592 height 28
click at [540, 363] on input "Hide Ground if One Rate box is being used" at bounding box center [583, 374] width 592 height 28
click at [539, 364] on input "Hide Ground if One Rate box is being used" at bounding box center [583, 374] width 592 height 28
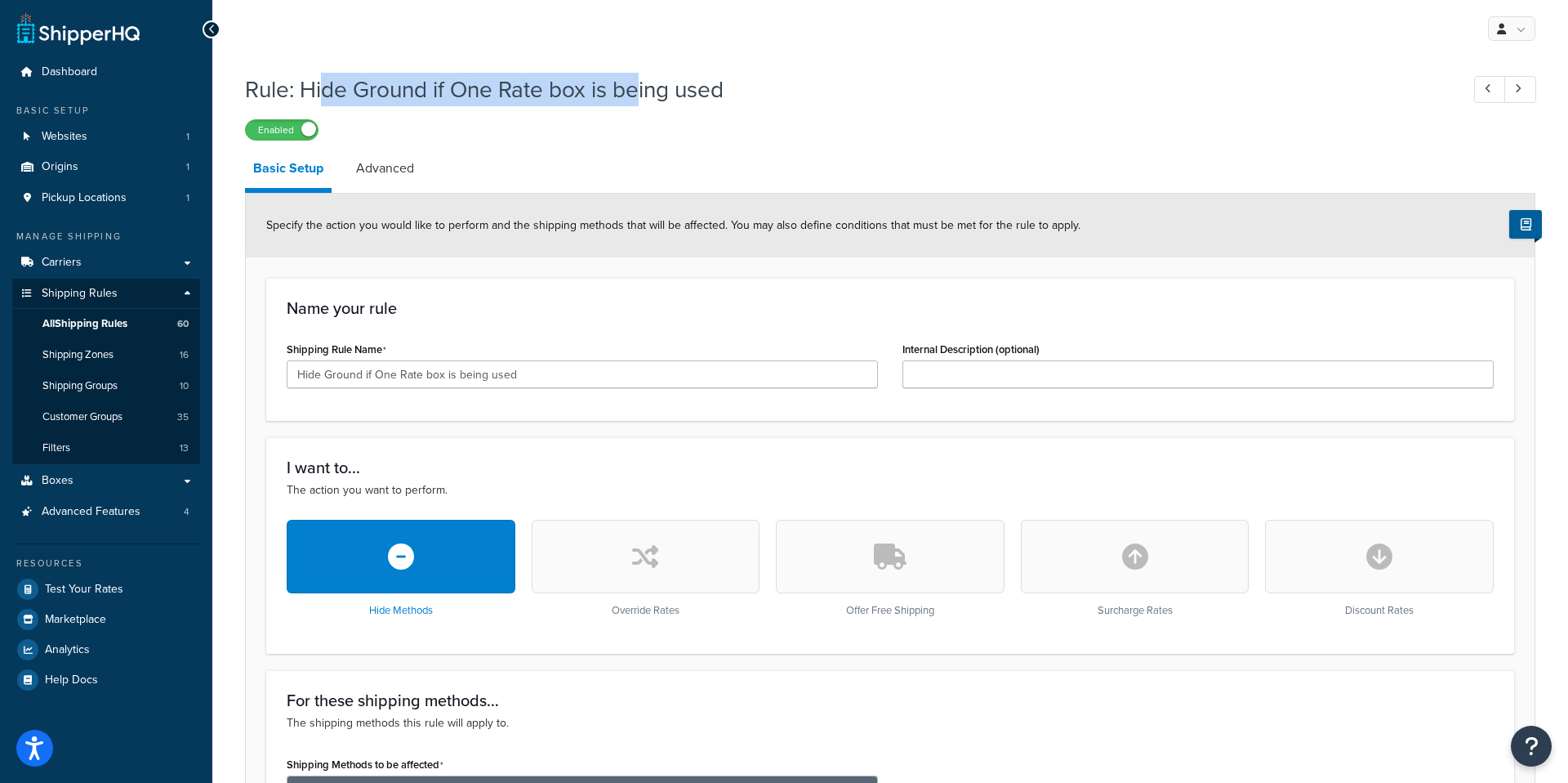
drag, startPoint x: 613, startPoint y: 88, endPoint x: 326, endPoint y: 87, distance: 287.0
click at [326, 87] on h1 "Rule: Hide Ground if One Rate box is being used" at bounding box center [845, 89] width 1199 height 32
drag, startPoint x: 382, startPoint y: 164, endPoint x: 370, endPoint y: 165, distance: 12.0
click at [381, 164] on link "Advanced" at bounding box center [385, 168] width 74 height 40
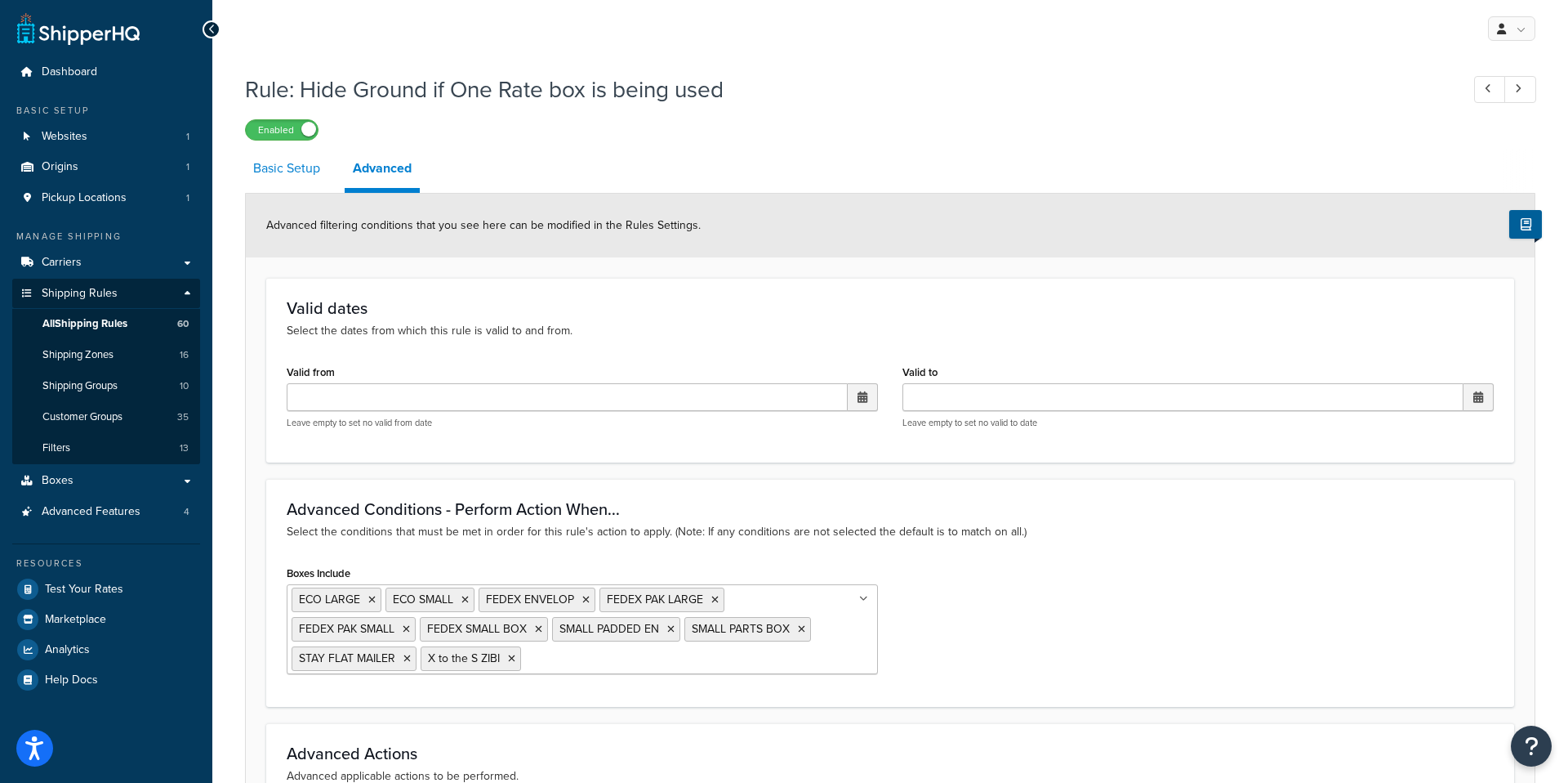
click at [306, 171] on link "Basic Setup" at bounding box center [287, 168] width 83 height 40
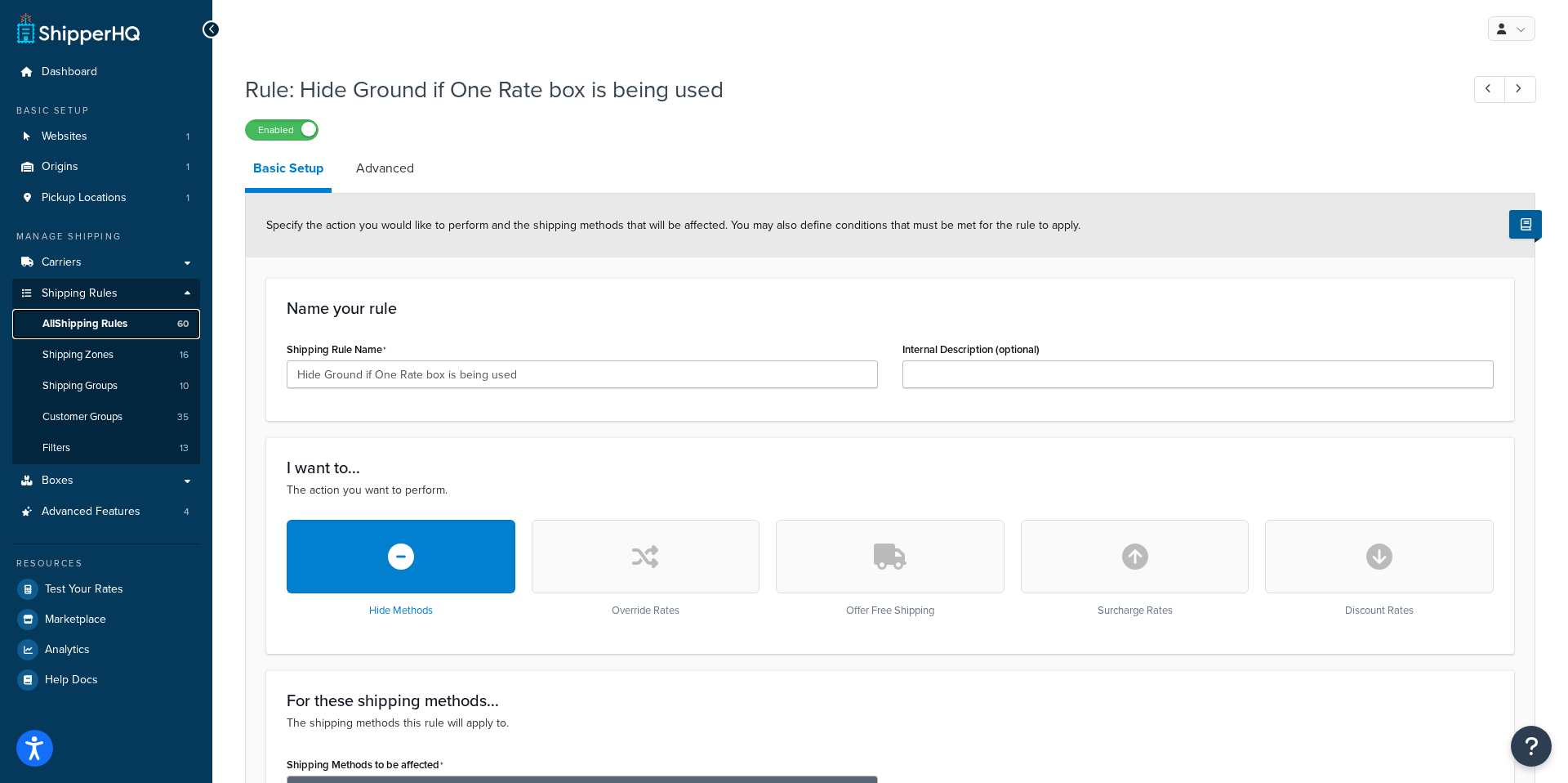
click at [113, 324] on span "All Shipping Rules" at bounding box center [85, 324] width 85 height 14
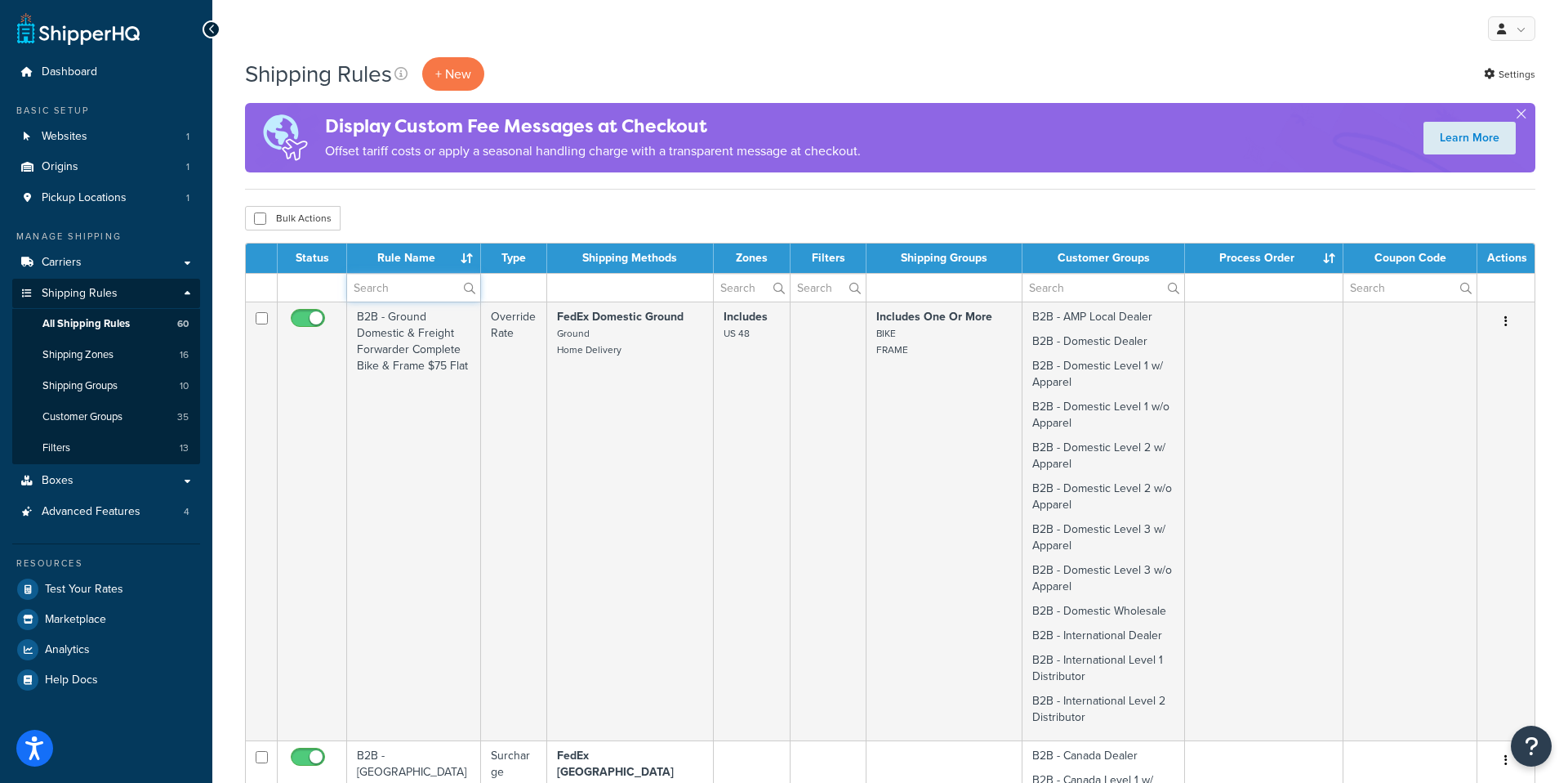
click at [397, 297] on input "text" at bounding box center [414, 288] width 134 height 28
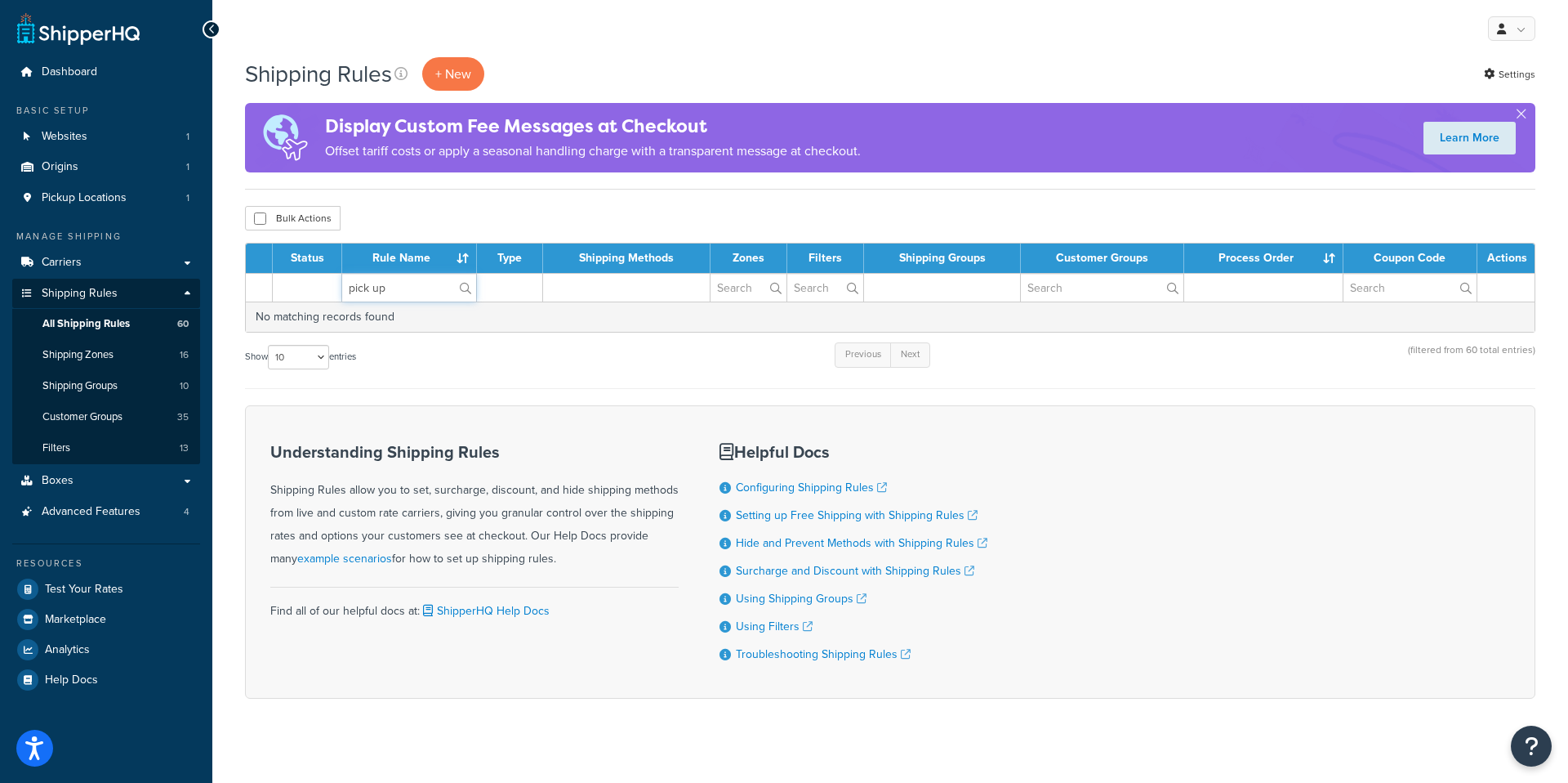
type input "pick up"
click at [427, 287] on input "pick up" at bounding box center [409, 288] width 134 height 28
click at [428, 287] on input "pick up" at bounding box center [409, 288] width 134 height 28
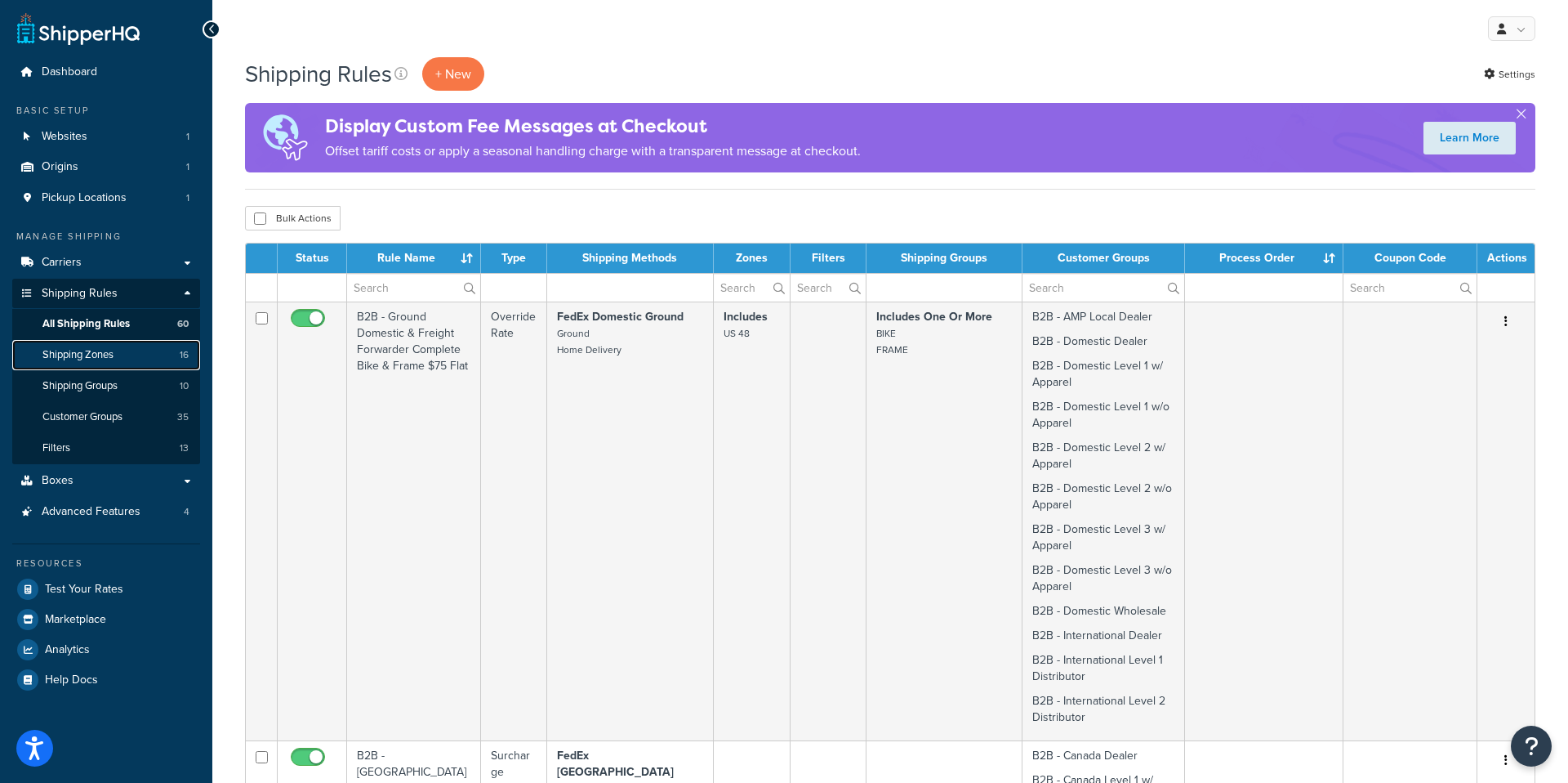
click at [121, 354] on link "Shipping Zones 16" at bounding box center [106, 354] width 188 height 31
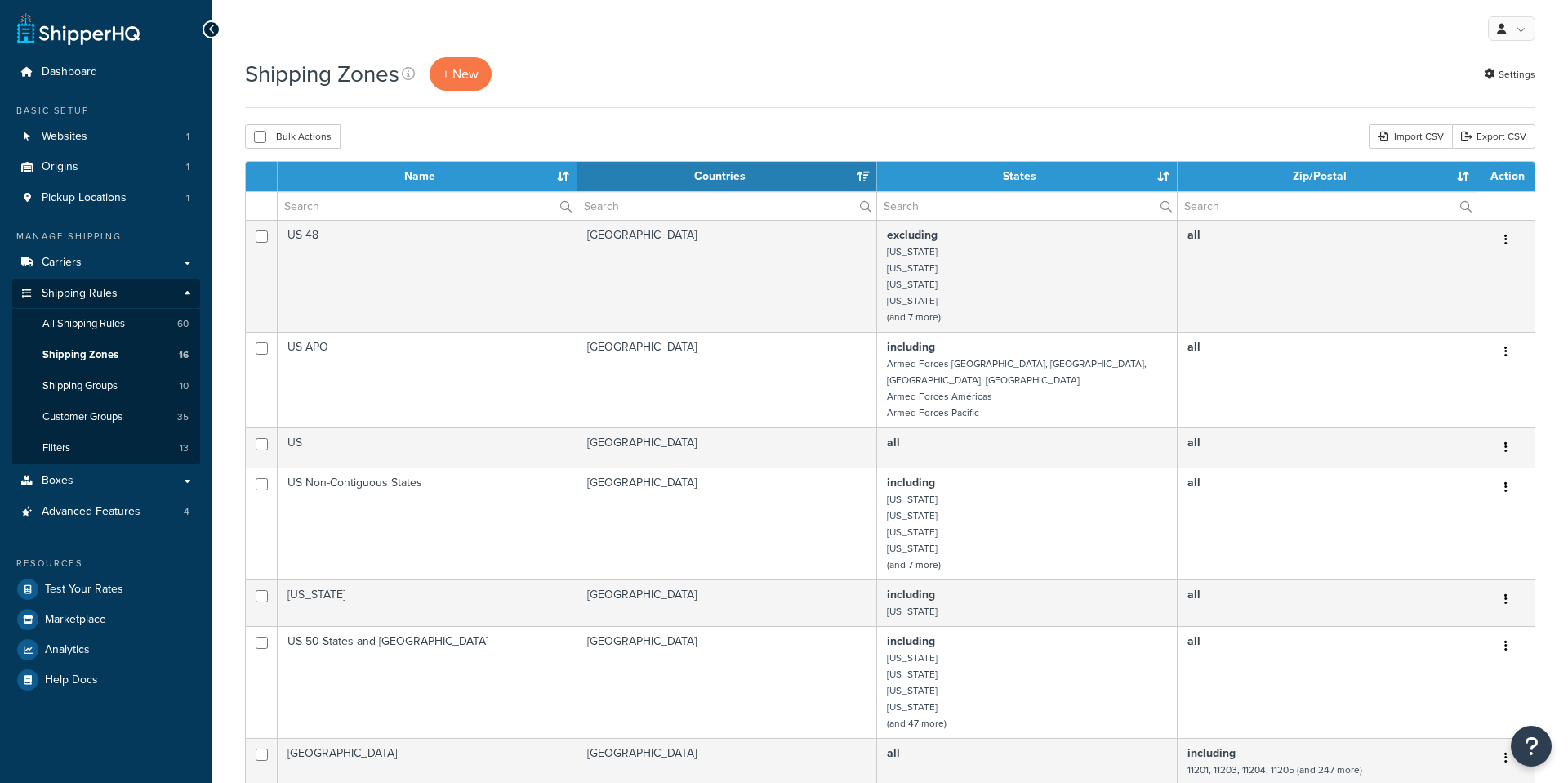
select select "15"
click at [82, 376] on link "Shipping Groups 10" at bounding box center [106, 386] width 188 height 31
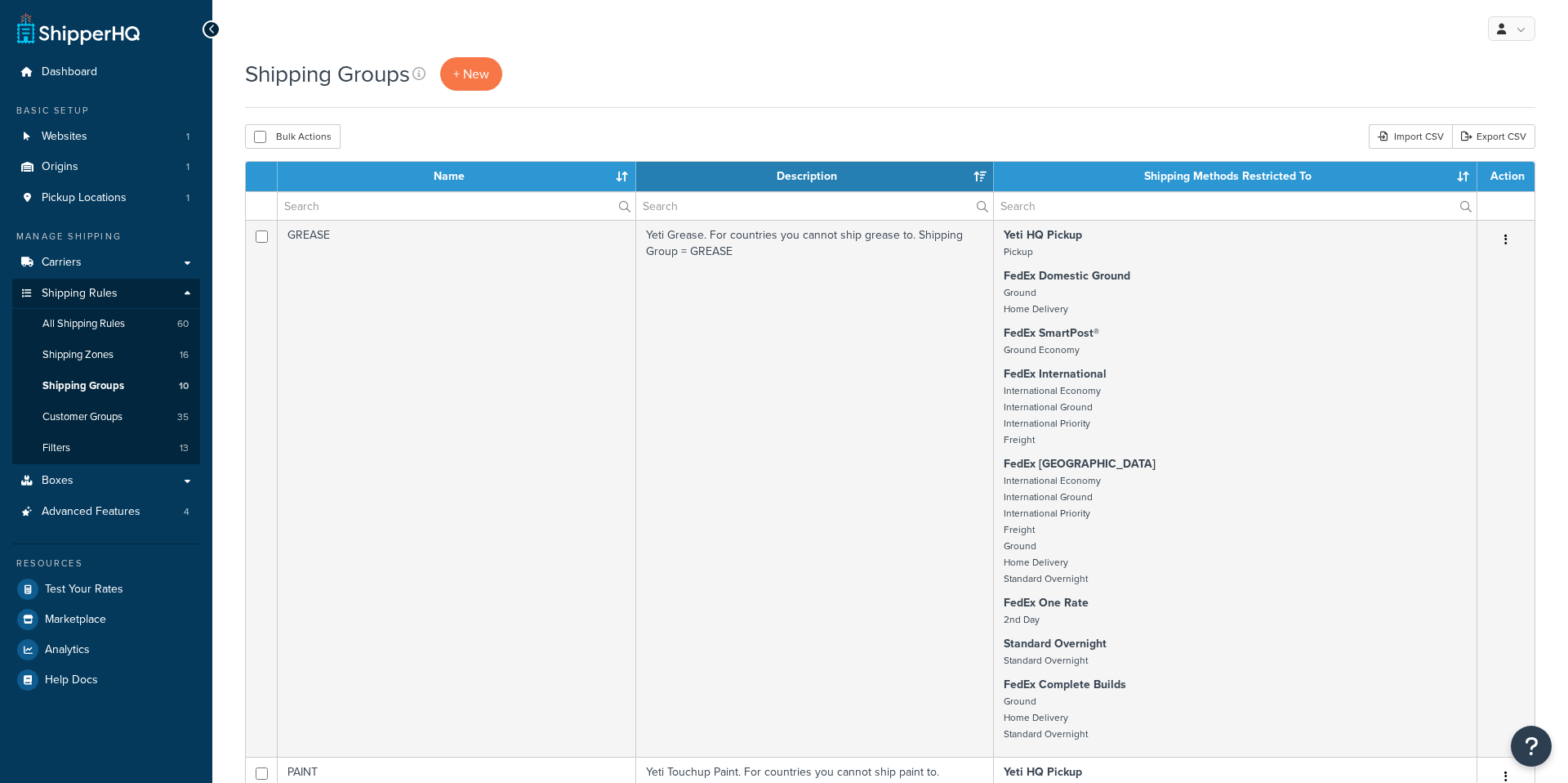
select select "15"
click at [102, 421] on span "Customer Groups" at bounding box center [82, 417] width 80 height 14
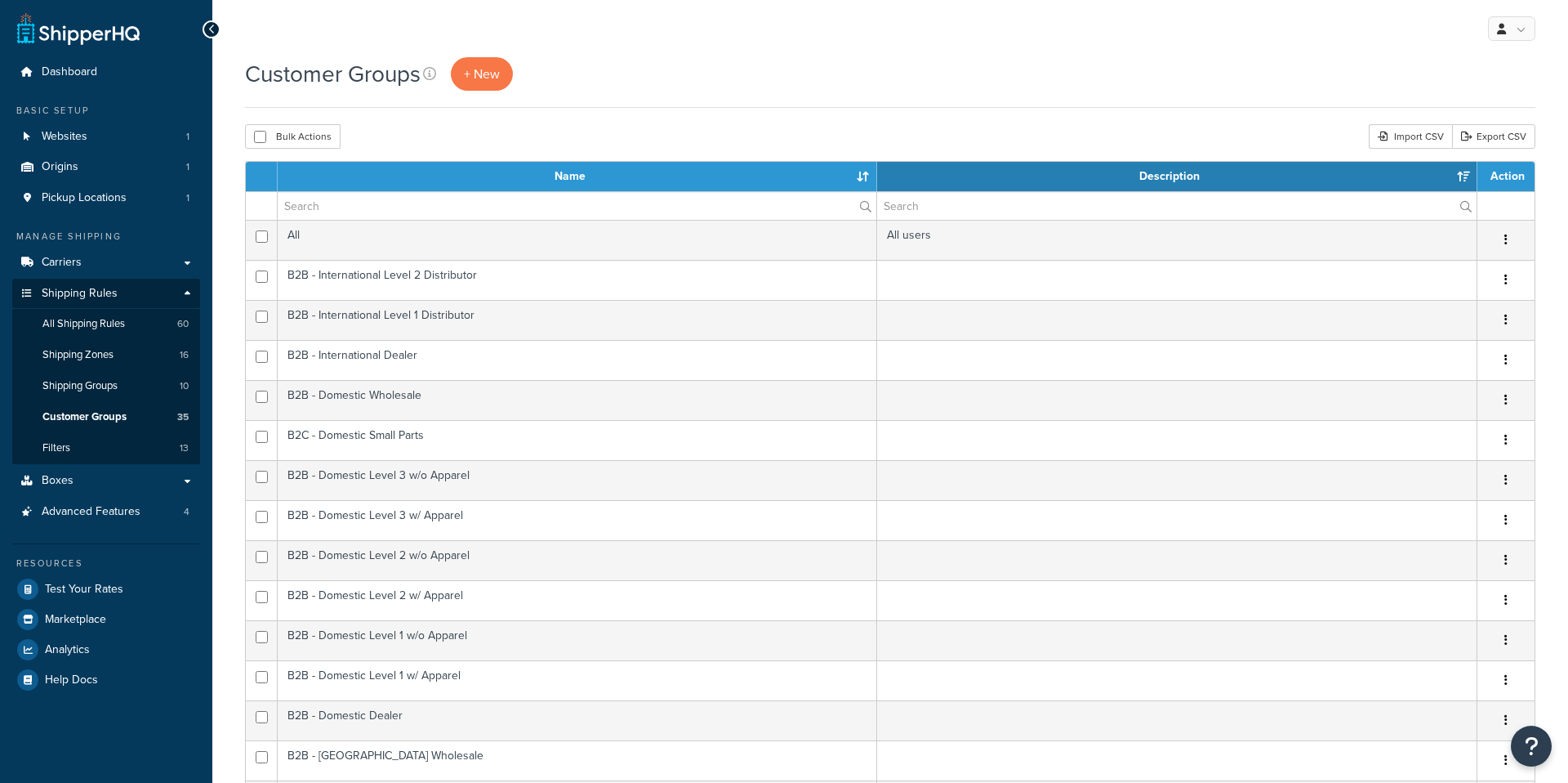
select select "15"
